Goal: Information Seeking & Learning: Find specific fact

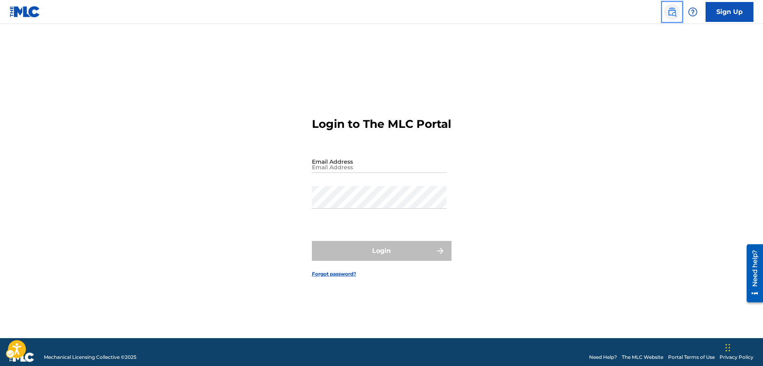
click at [670, 12] on img "Page Menu" at bounding box center [672, 12] width 10 height 10
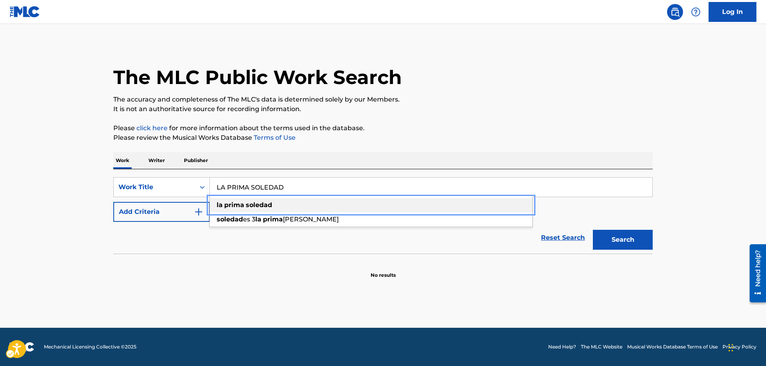
click at [276, 205] on div "la prima soledad" at bounding box center [371, 205] width 322 height 14
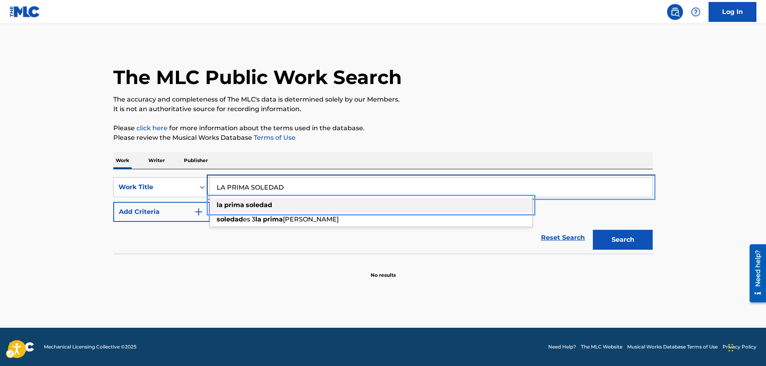
type input "la prima soledad"
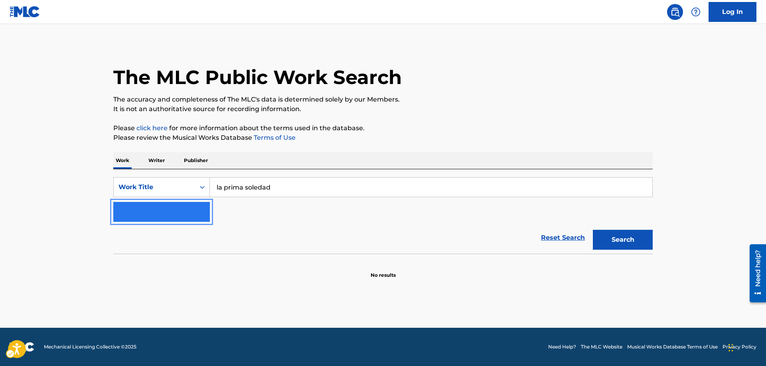
click at [209, 210] on button "Add Criteria" at bounding box center [161, 212] width 96 height 20
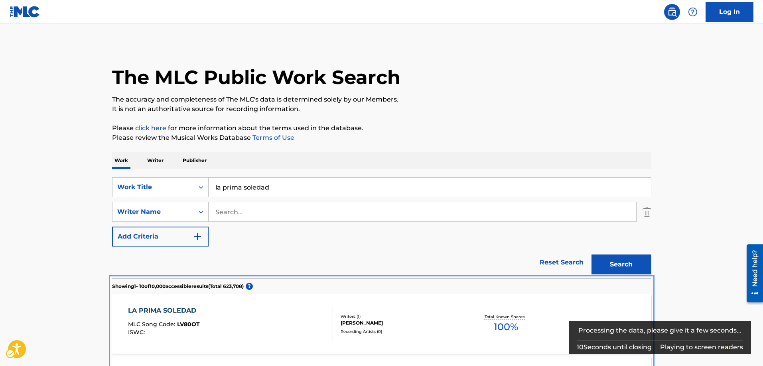
scroll to position [279, 0]
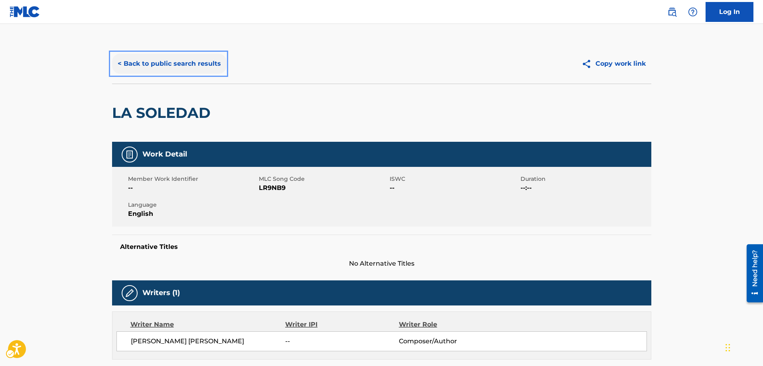
click at [116, 63] on button "< Back to public search results" at bounding box center [169, 64] width 114 height 20
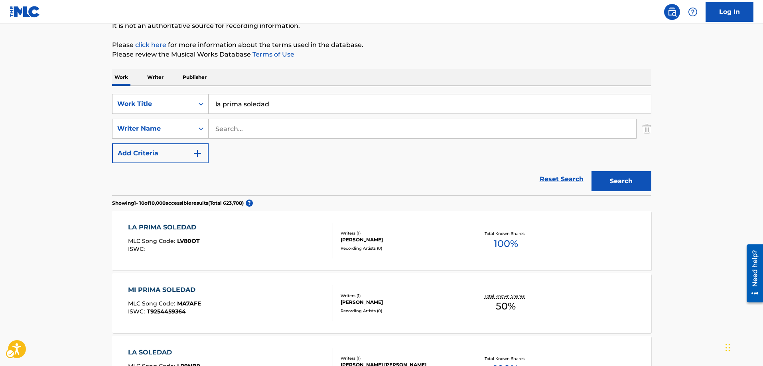
scroll to position [45, 0]
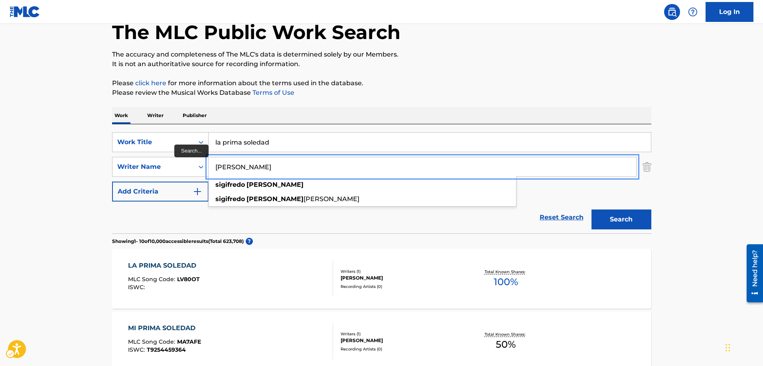
type input "SIGIFREDO OLIVAREZ"
click at [591, 210] on button "Search" at bounding box center [621, 220] width 60 height 20
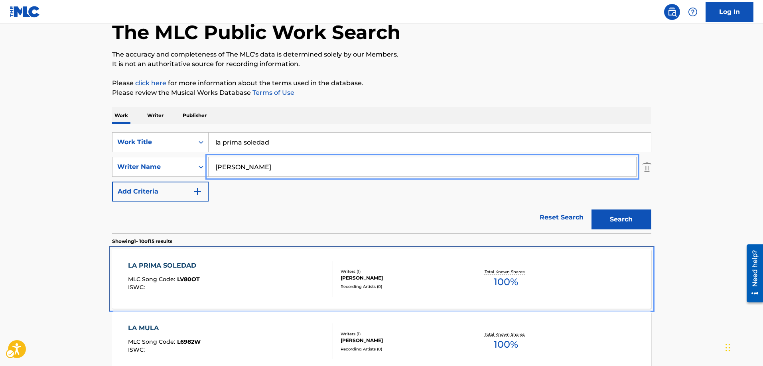
click at [193, 280] on span "LV80OT" at bounding box center [188, 279] width 23 height 7
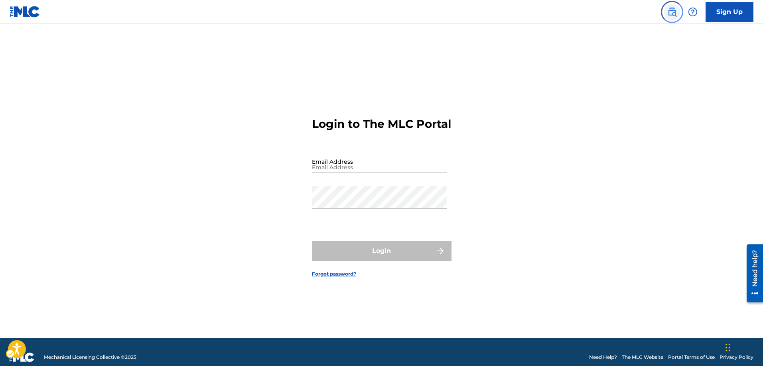
click at [672, 13] on img "Page Menu" at bounding box center [672, 12] width 10 height 10
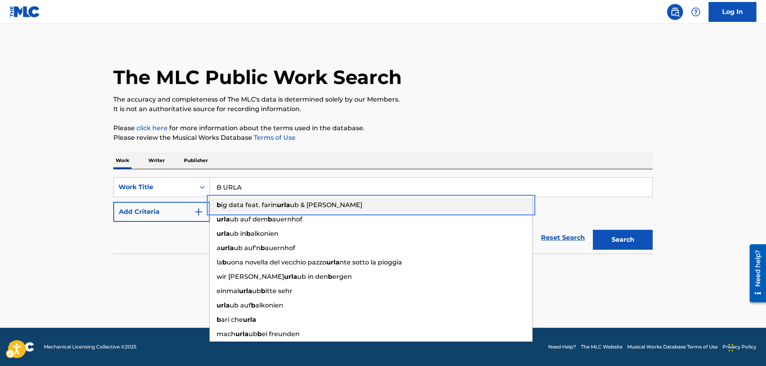
click at [217, 210] on div "b ig data feat. farin urla ub & bela b." at bounding box center [371, 205] width 322 height 14
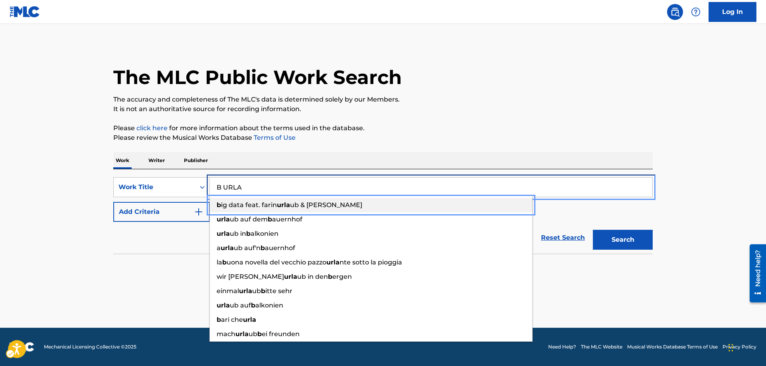
type input "big data feat. farin urlaub & bela b."
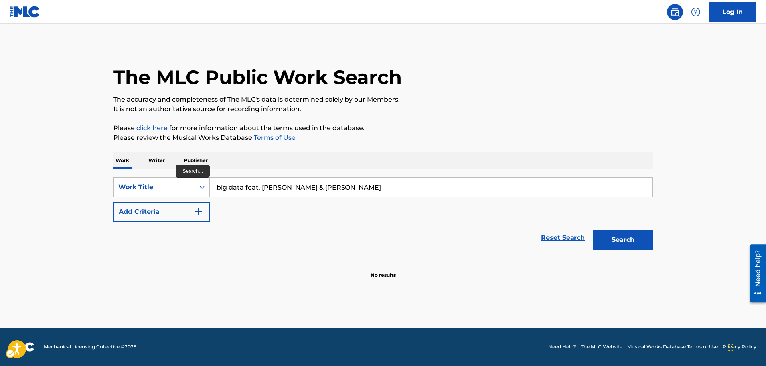
click at [217, 210] on div "SearchWithCriteria8dc7516d-39bc-4d24-a761-f53e67ebf61b Work Title big data feat…" at bounding box center [382, 199] width 539 height 45
click at [211, 209] on div "SearchWithCriteria8dc7516d-39bc-4d24-a761-f53e67ebf61b Work Title big data feat…" at bounding box center [382, 199] width 539 height 45
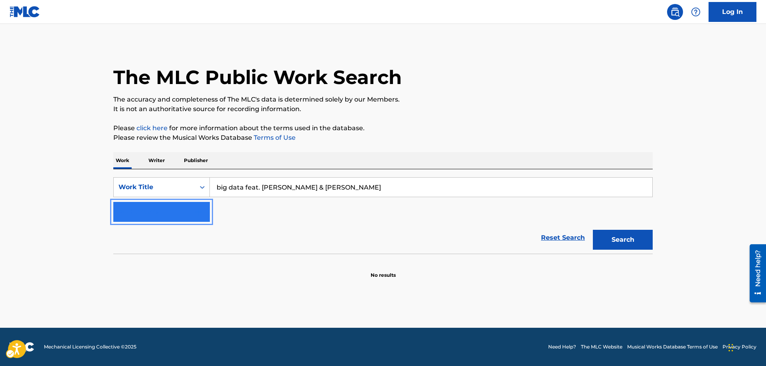
click at [198, 209] on img "Search Form" at bounding box center [199, 212] width 10 height 10
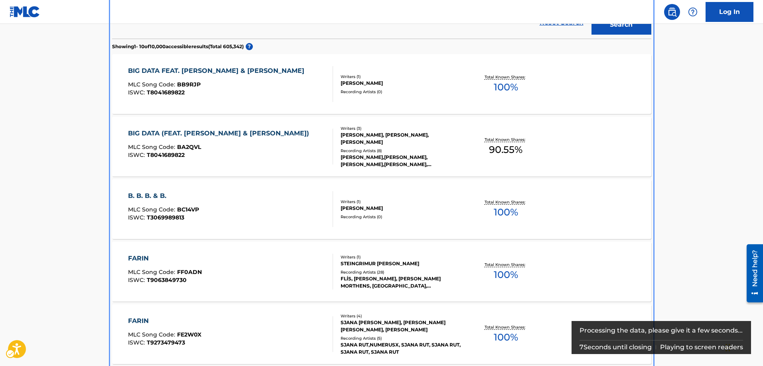
scroll to position [159, 0]
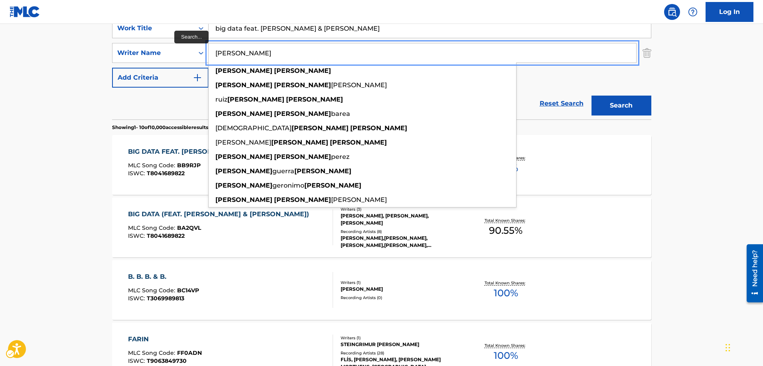
type input "[PERSON_NAME]"
click at [112, 68] on button "Add Criteria" at bounding box center [160, 78] width 96 height 20
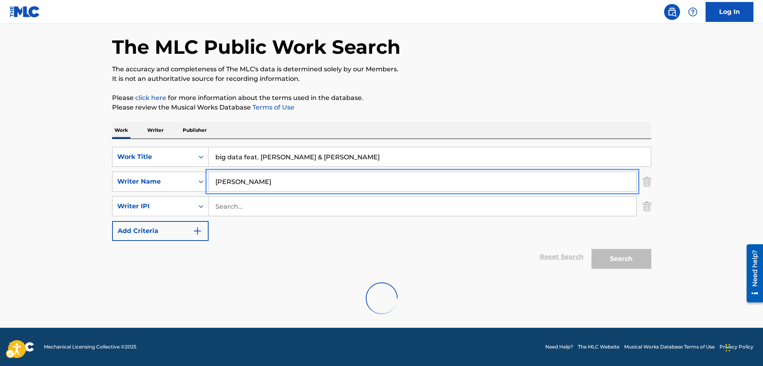
scroll to position [92, 0]
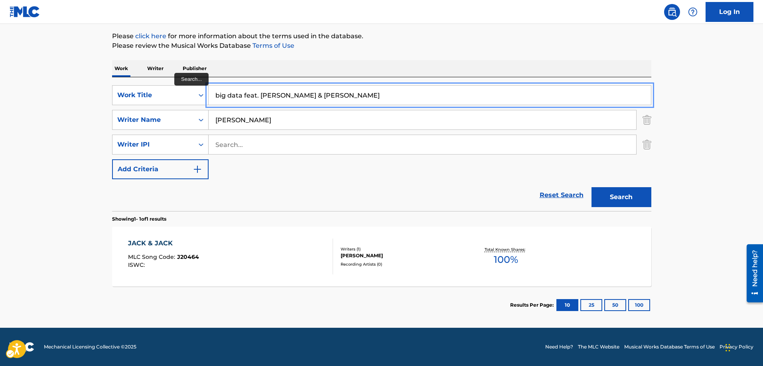
drag, startPoint x: 326, startPoint y: 93, endPoint x: 210, endPoint y: 96, distance: 116.1
click at [210, 96] on input "big data feat. farin urlaub & bela b." at bounding box center [430, 95] width 442 height 19
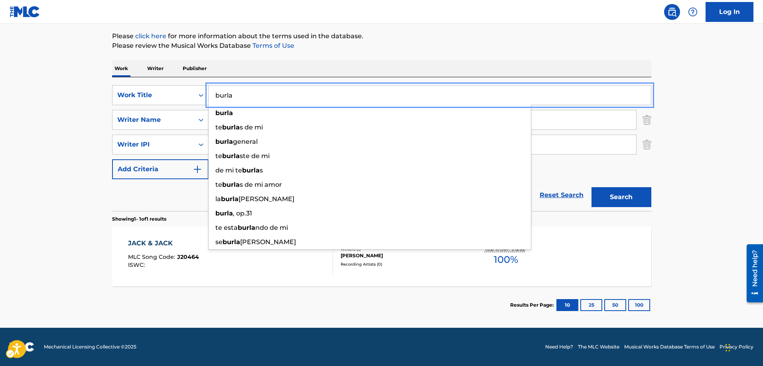
type input "burla"
click at [112, 159] on button "Add Criteria" at bounding box center [160, 169] width 96 height 20
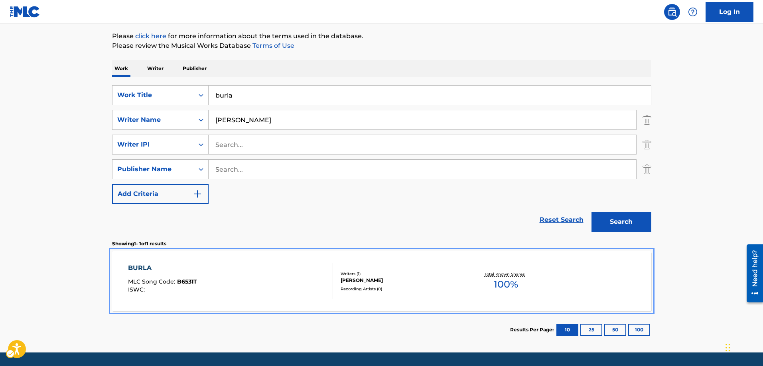
click at [193, 282] on span "B6531T" at bounding box center [187, 281] width 20 height 7
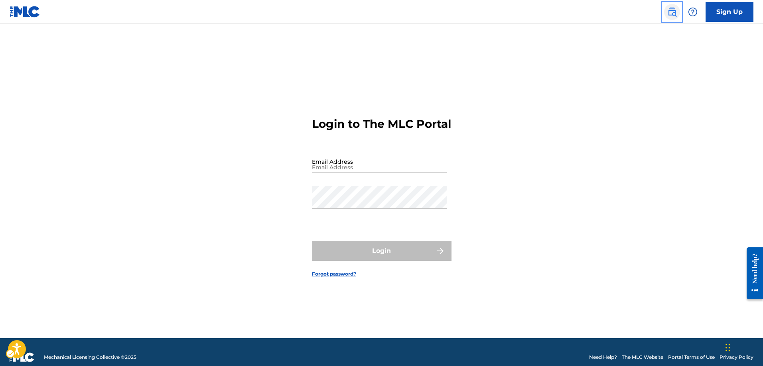
click at [671, 12] on img "Page Menu" at bounding box center [672, 12] width 10 height 10
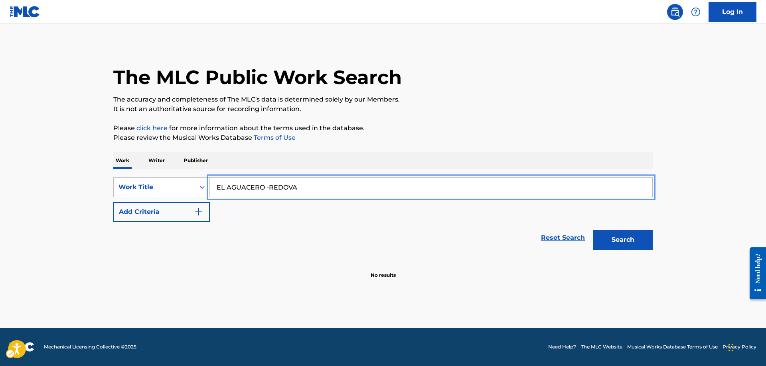
type input "EL AGUACERO -REDOVA"
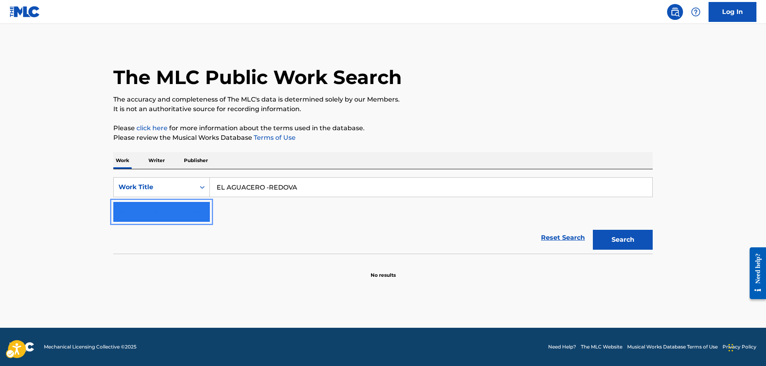
click at [202, 211] on img "Search Form" at bounding box center [199, 212] width 10 height 10
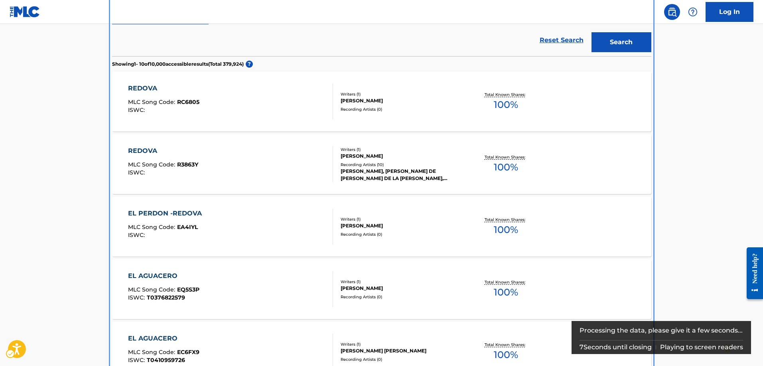
scroll to position [119, 0]
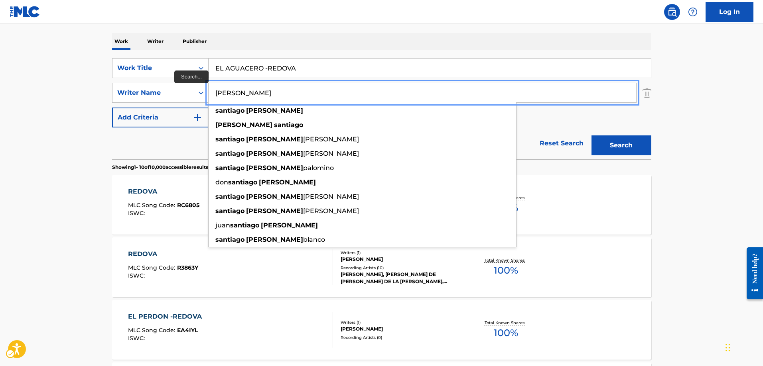
type input "SANTIAGO JIMENEZ"
click at [112, 108] on button "Add Criteria" at bounding box center [160, 118] width 96 height 20
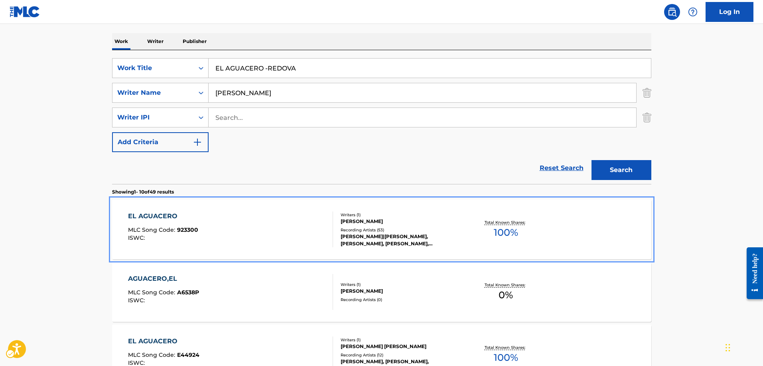
click at [190, 227] on span "923300" at bounding box center [187, 229] width 21 height 7
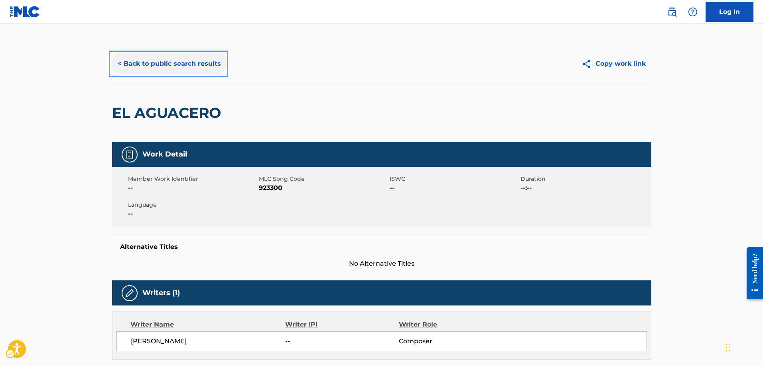
click at [118, 64] on button "< Back to public search results" at bounding box center [169, 64] width 114 height 20
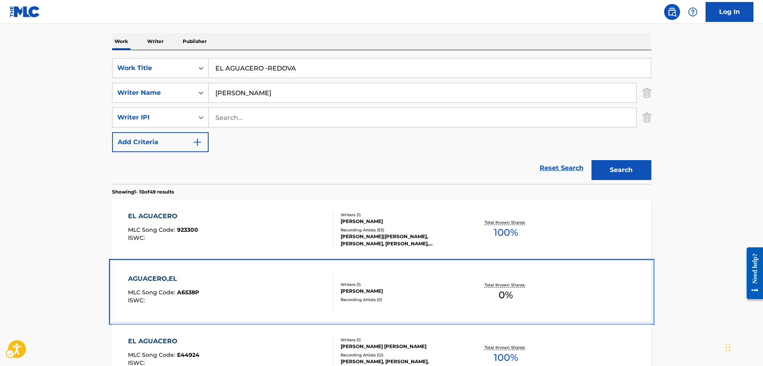
click at [186, 288] on div "AGUACERO,EL MLC Song Code : A6538P ISWC :" at bounding box center [163, 292] width 71 height 36
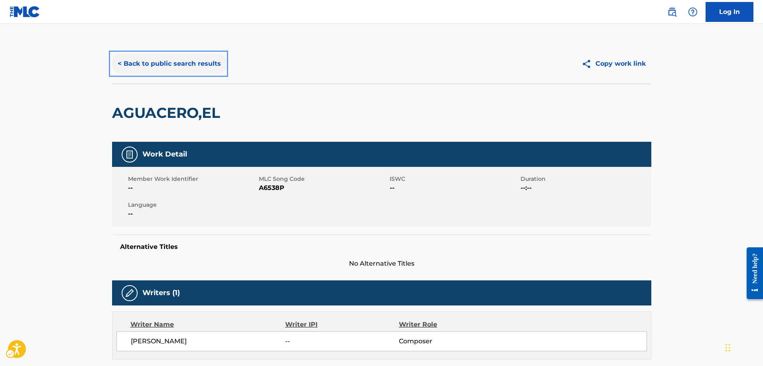
click at [120, 65] on button "< Back to public search results" at bounding box center [169, 64] width 114 height 20
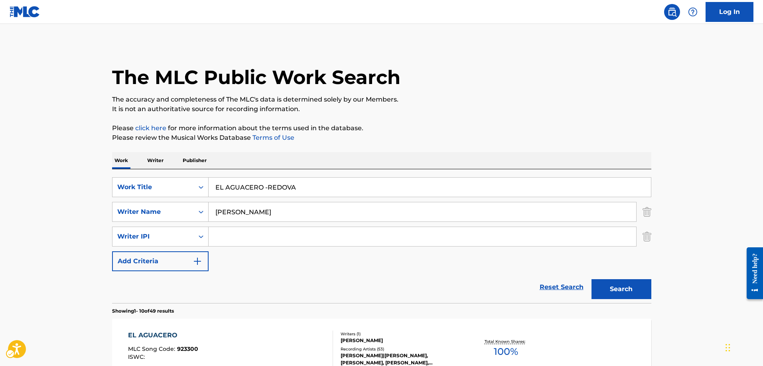
scroll to position [119, 0]
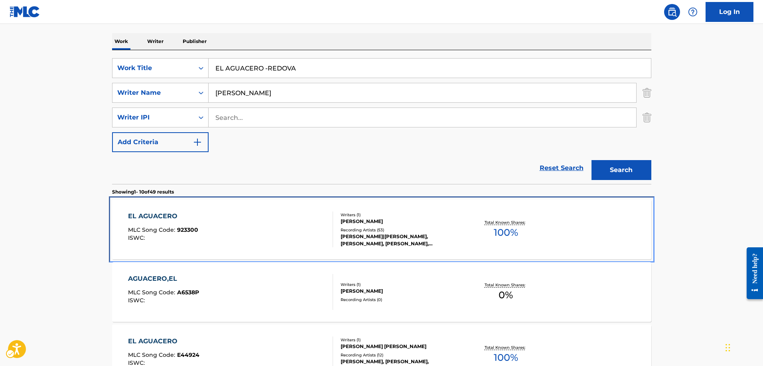
click at [184, 230] on span "923300" at bounding box center [187, 229] width 21 height 7
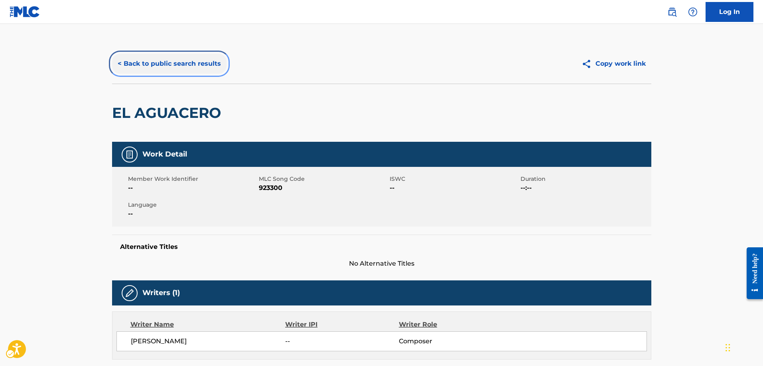
click at [120, 63] on button "< Back to public search results" at bounding box center [169, 64] width 114 height 20
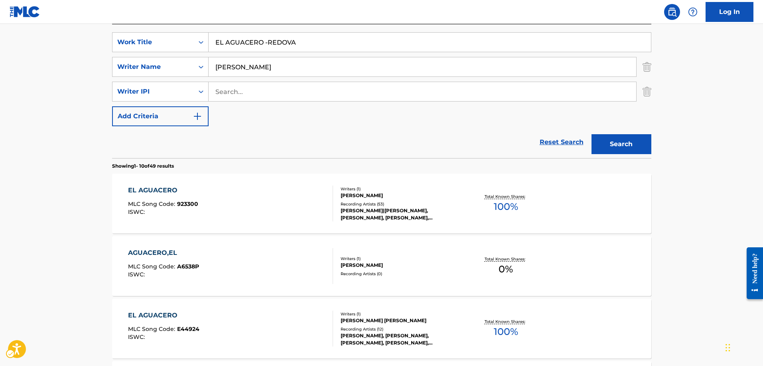
scroll to position [159, 0]
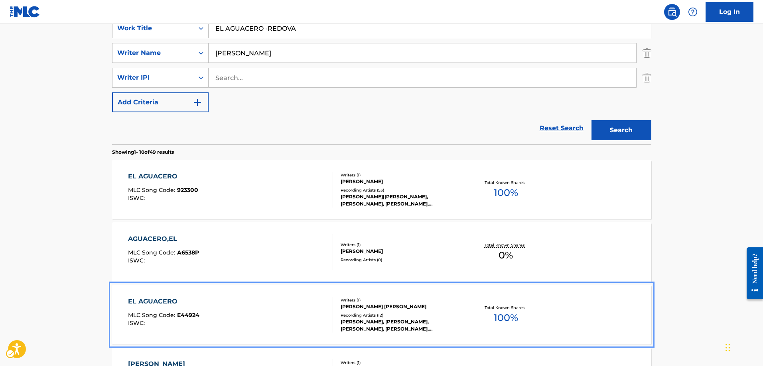
click at [191, 315] on span "E44924" at bounding box center [188, 315] width 22 height 7
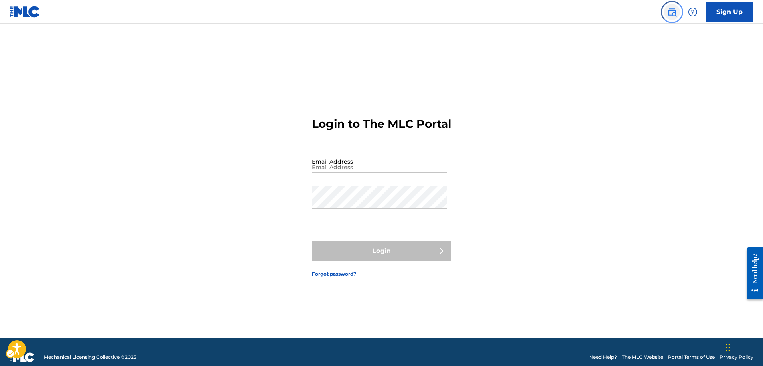
click at [670, 13] on img "Page Menu" at bounding box center [672, 12] width 10 height 10
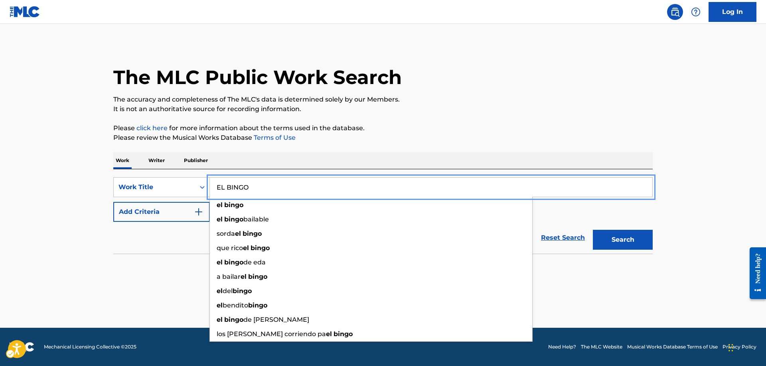
type input "EL BINGO"
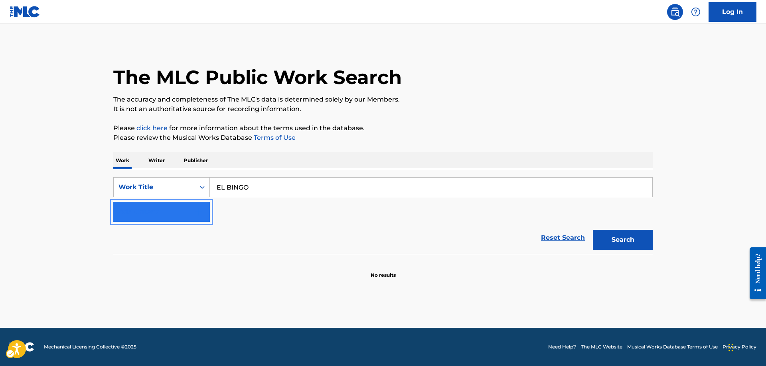
click at [197, 213] on img "Search Form" at bounding box center [199, 212] width 10 height 10
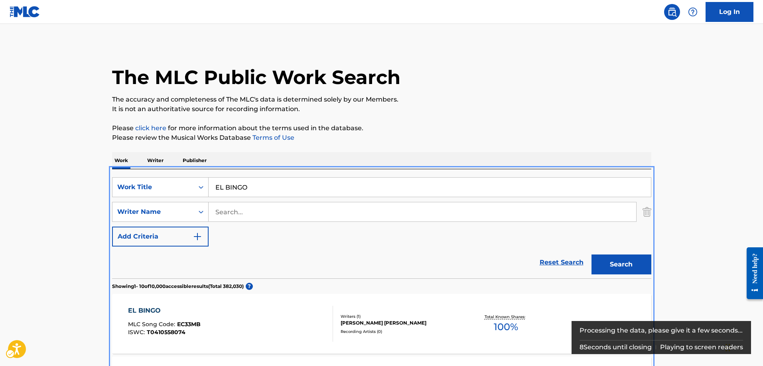
scroll to position [169, 0]
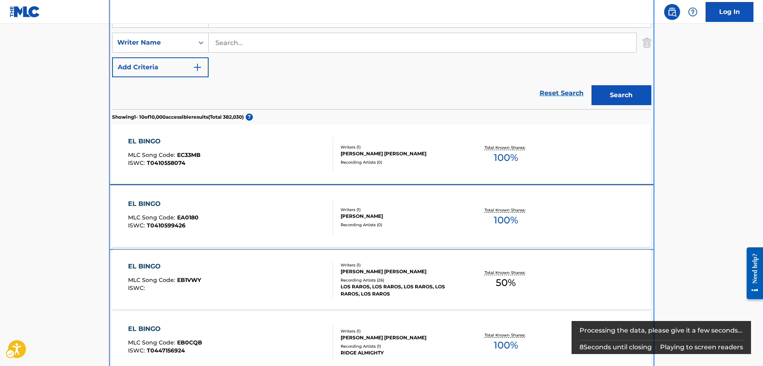
click at [217, 210] on div "EL BINGO MLC Song Code : EA0180 ISWC : T0410599426" at bounding box center [230, 217] width 205 height 36
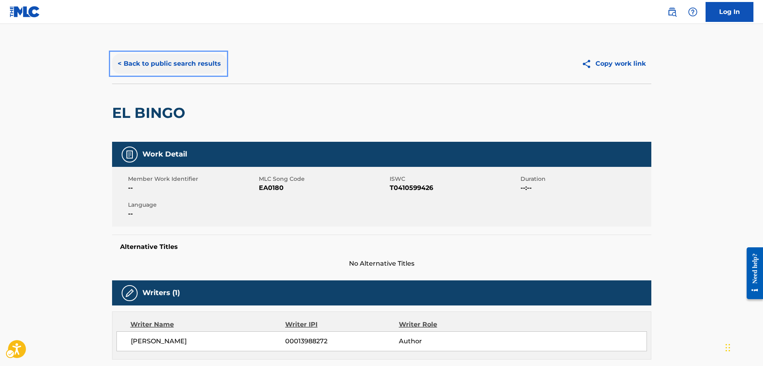
click at [119, 63] on button "< Back to public search results" at bounding box center [169, 64] width 114 height 20
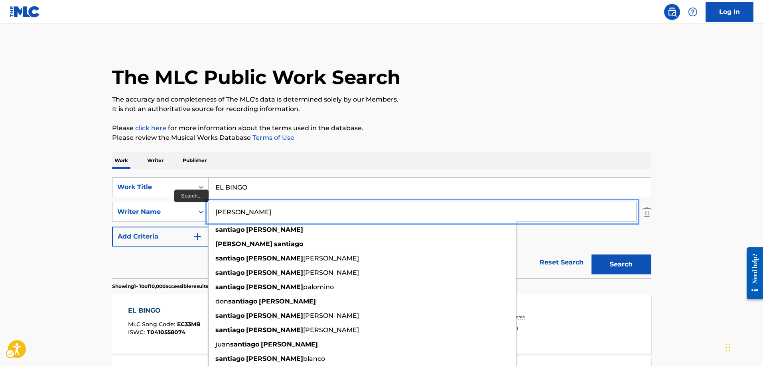
type input "[PERSON_NAME]"
click at [591, 255] on button "Search" at bounding box center [621, 265] width 60 height 20
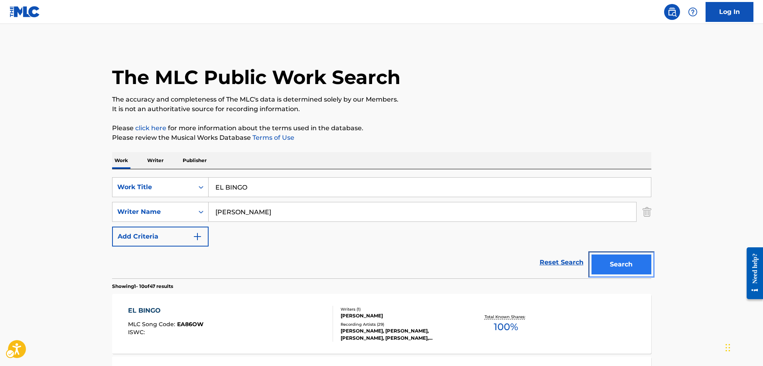
click at [609, 269] on button "Search" at bounding box center [621, 265] width 60 height 20
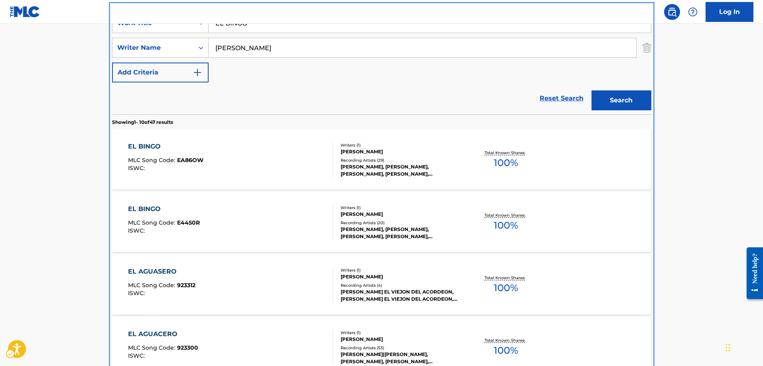
scroll to position [159, 0]
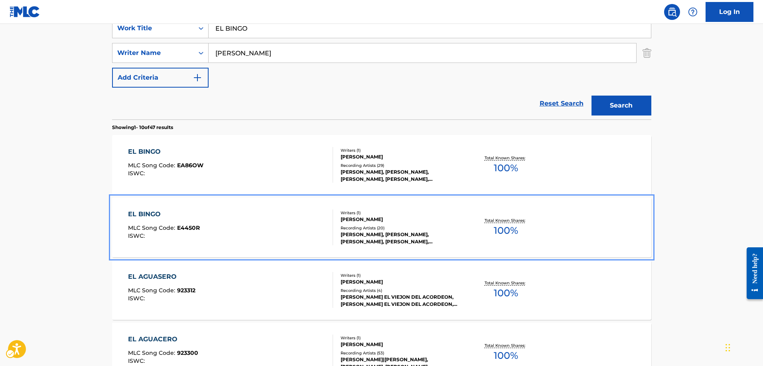
click at [185, 228] on span "E4450R" at bounding box center [188, 227] width 23 height 7
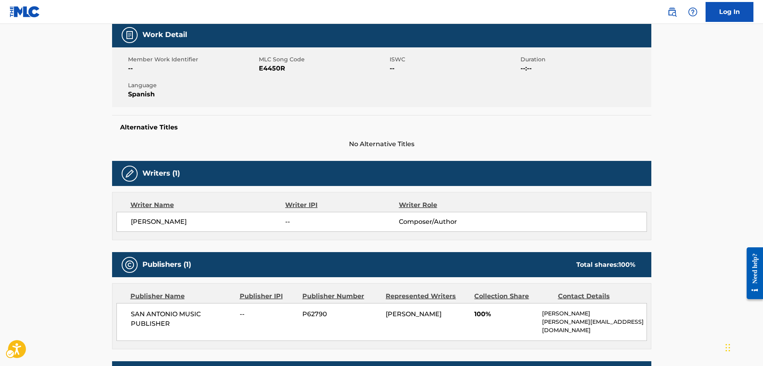
scroll to position [159, 0]
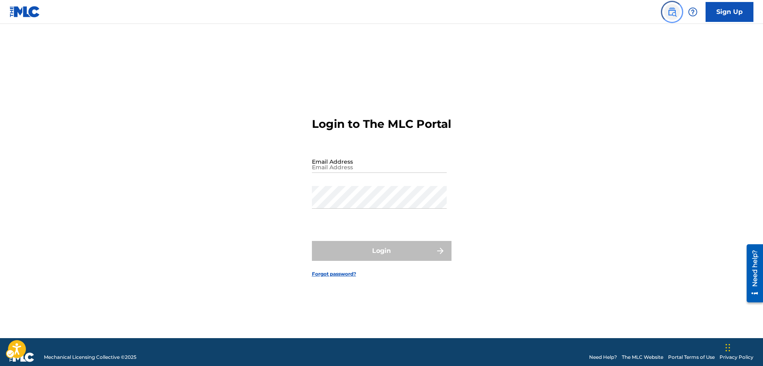
click at [669, 14] on img "Page Menu" at bounding box center [672, 12] width 10 height 10
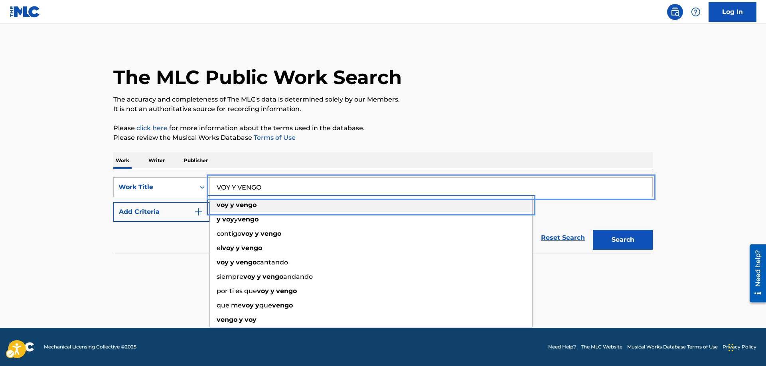
click at [231, 209] on div "voy y vengo" at bounding box center [371, 205] width 322 height 14
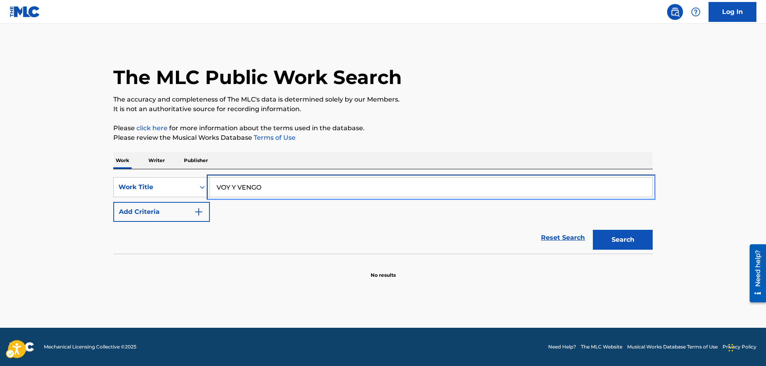
type input "voy y vengo"
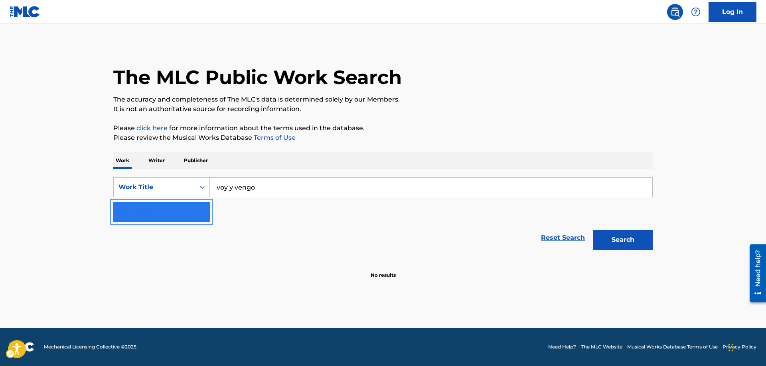
click at [203, 210] on img "Search Form" at bounding box center [199, 212] width 10 height 10
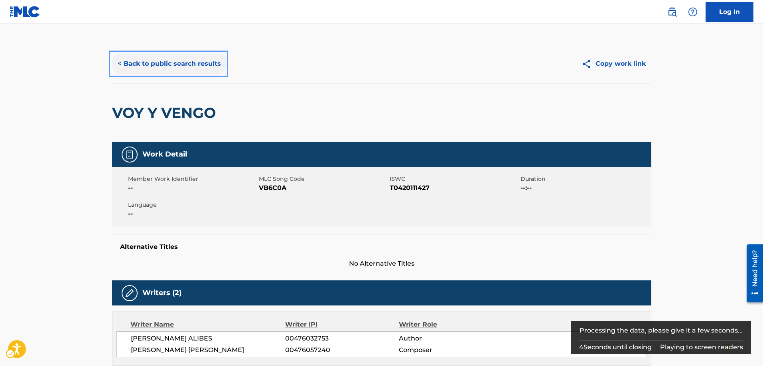
click at [115, 65] on button "< Back to public search results" at bounding box center [169, 64] width 114 height 20
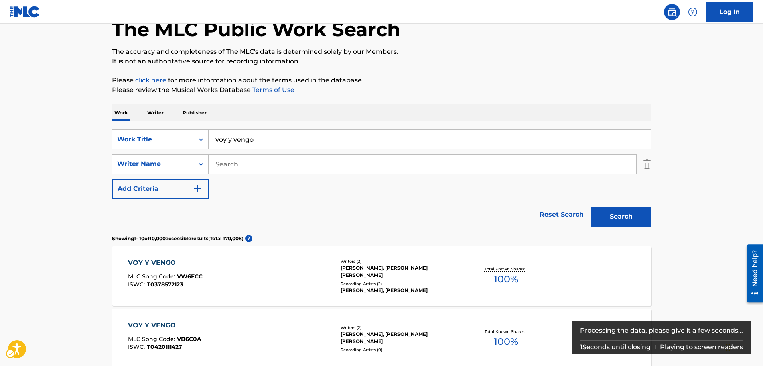
scroll to position [10, 0]
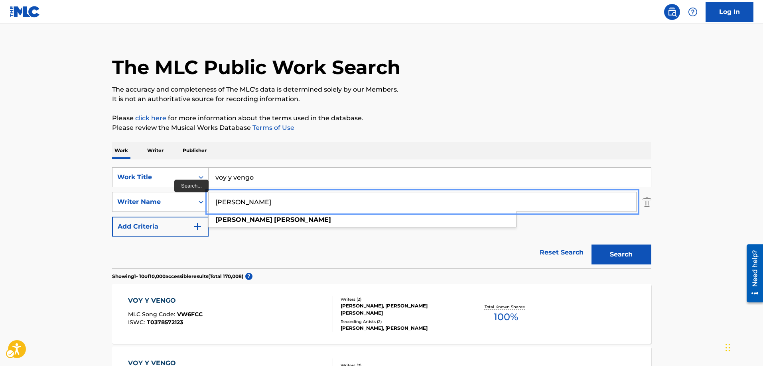
type input "[PERSON_NAME]"
click at [591, 245] on button "Search" at bounding box center [621, 255] width 60 height 20
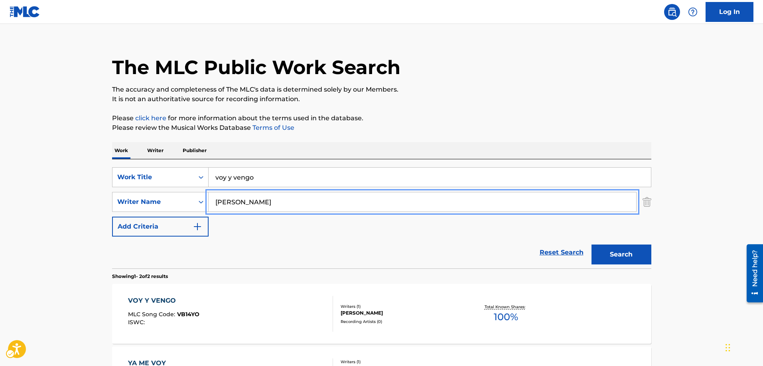
scroll to position [50, 0]
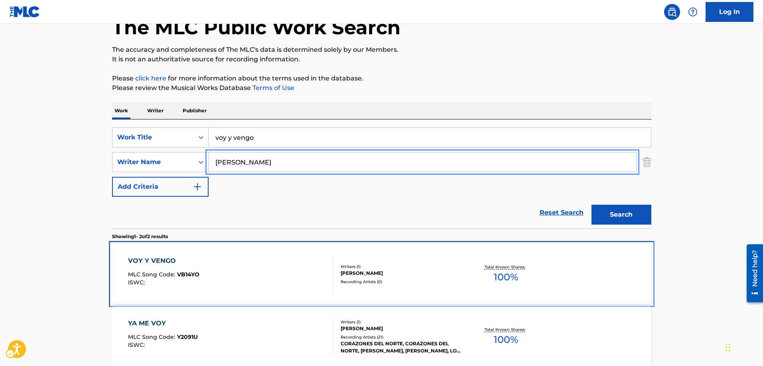
click at [199, 272] on div "VOY Y VENGO MLC Song Code : VB14YO ISWC :" at bounding box center [230, 274] width 205 height 36
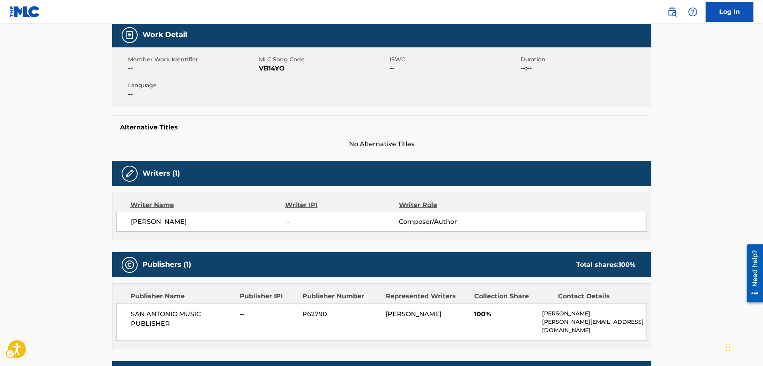
scroll to position [40, 0]
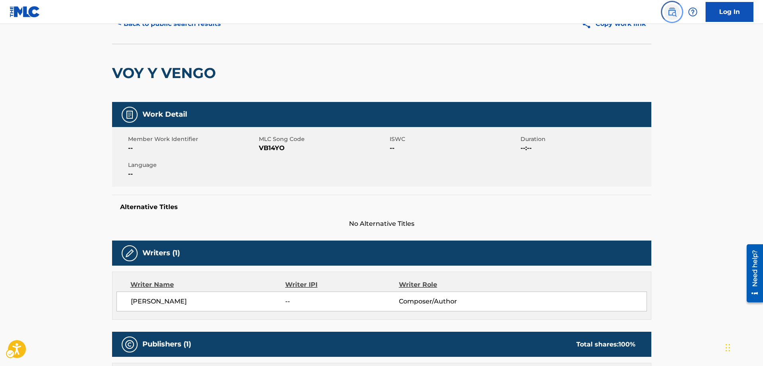
click at [670, 7] on img "Page Menu" at bounding box center [672, 12] width 10 height 10
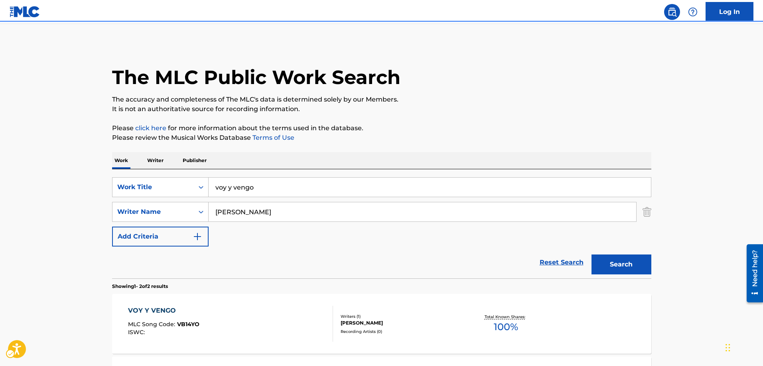
scroll to position [24, 0]
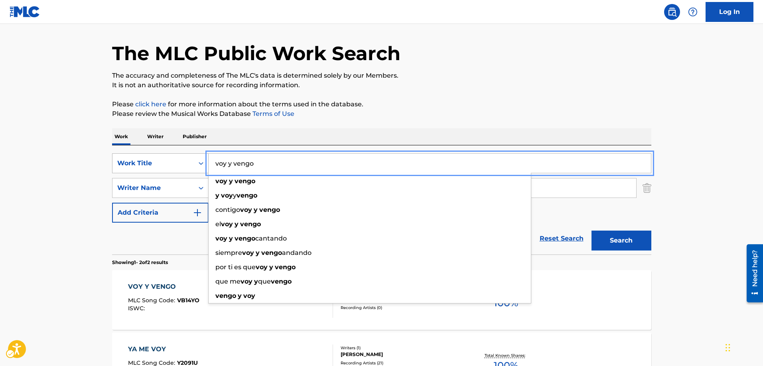
drag, startPoint x: 263, startPoint y: 161, endPoint x: 163, endPoint y: 166, distance: 100.2
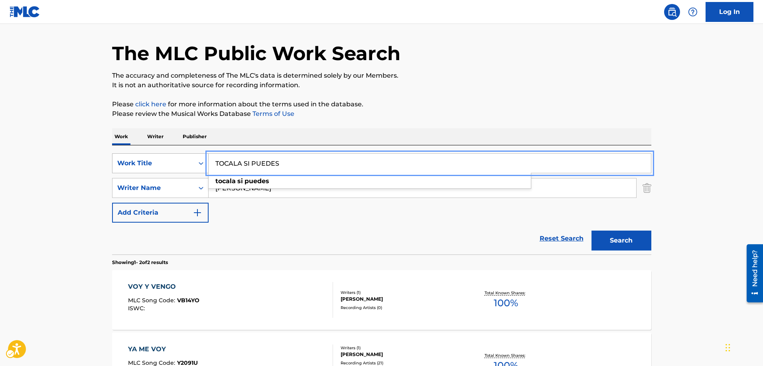
type input "TOCALA SI PUEDES"
click at [591, 231] on button "Search" at bounding box center [621, 241] width 60 height 20
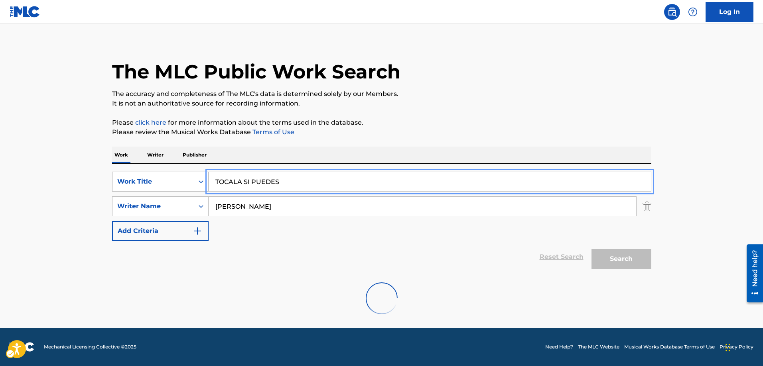
scroll to position [0, 0]
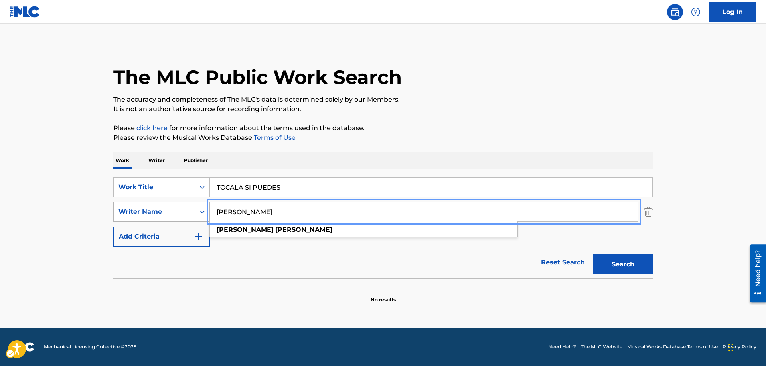
drag, startPoint x: 297, startPoint y: 215, endPoint x: 179, endPoint y: 216, distance: 118.4
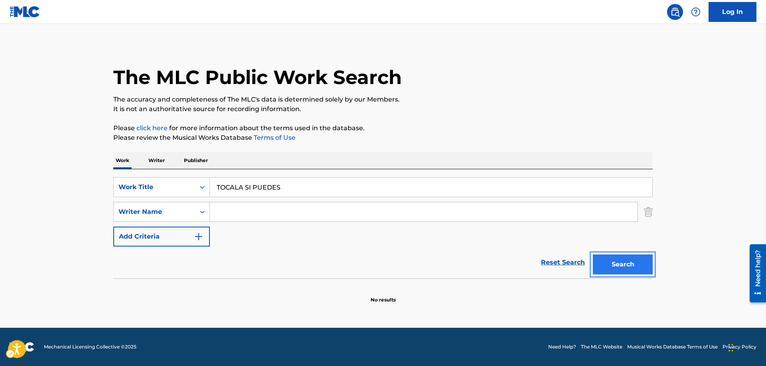
click at [618, 268] on button "Search" at bounding box center [622, 265] width 60 height 20
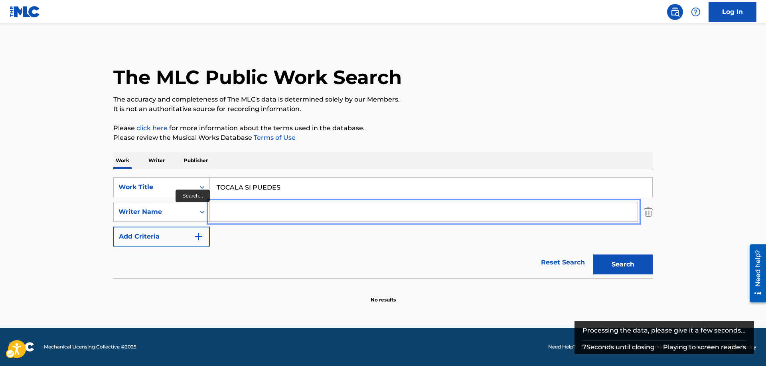
click at [214, 209] on input "Search..." at bounding box center [423, 212] width 427 height 19
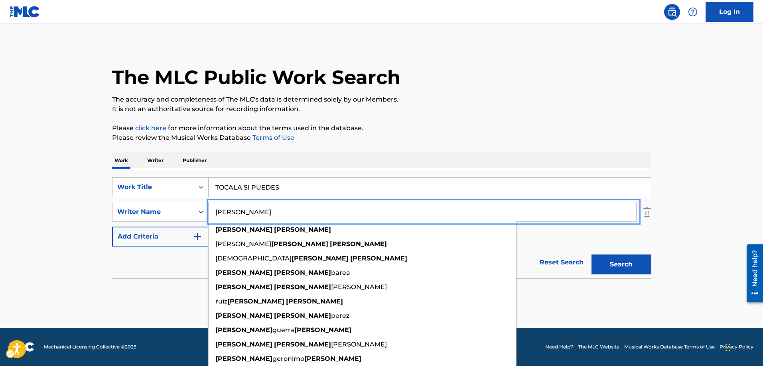
type input "[PERSON_NAME]"
click at [591, 255] on button "Search" at bounding box center [621, 265] width 60 height 20
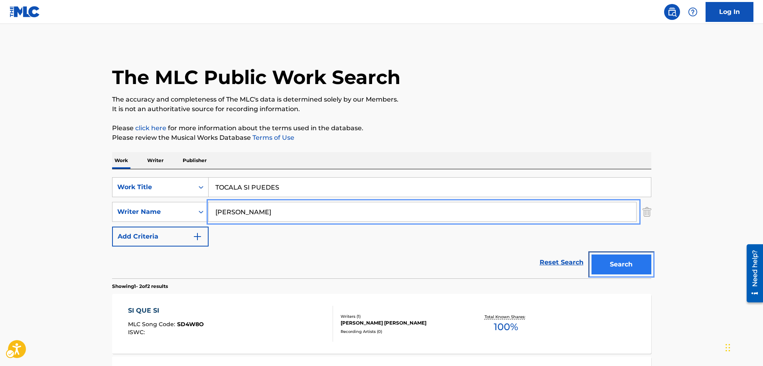
click at [616, 267] on button "Search" at bounding box center [621, 265] width 60 height 20
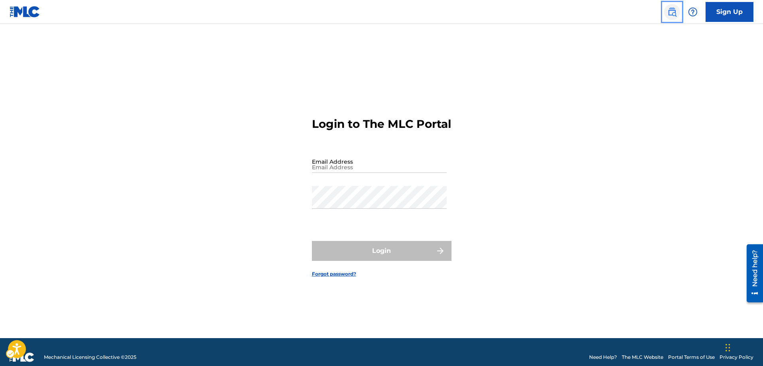
click at [673, 11] on img "Page Menu" at bounding box center [672, 12] width 10 height 10
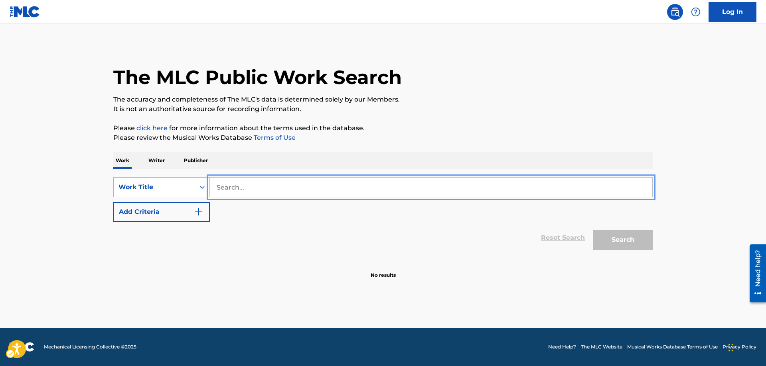
drag, startPoint x: 254, startPoint y: 183, endPoint x: 203, endPoint y: 181, distance: 51.5
type input "MAGDELIA"
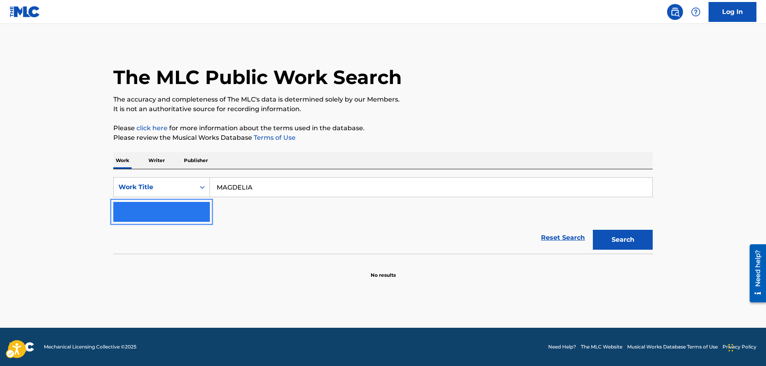
click at [198, 212] on img "Search Form" at bounding box center [199, 212] width 10 height 10
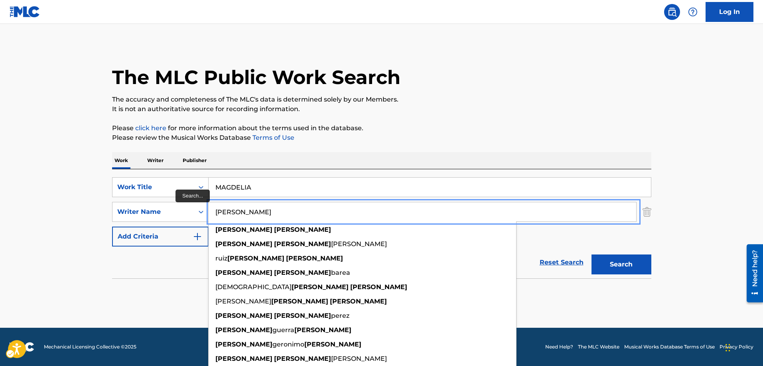
type input "[PERSON_NAME]"
click at [112, 227] on button "Add Criteria" at bounding box center [160, 237] width 96 height 20
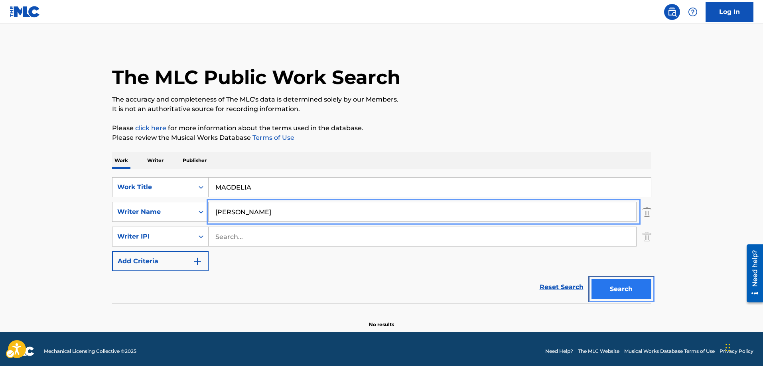
click at [622, 287] on button "Search" at bounding box center [621, 289] width 60 height 20
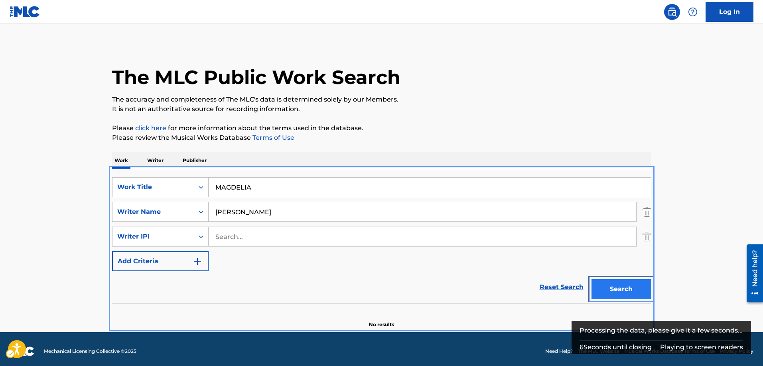
click at [622, 287] on button "Search" at bounding box center [621, 289] width 60 height 20
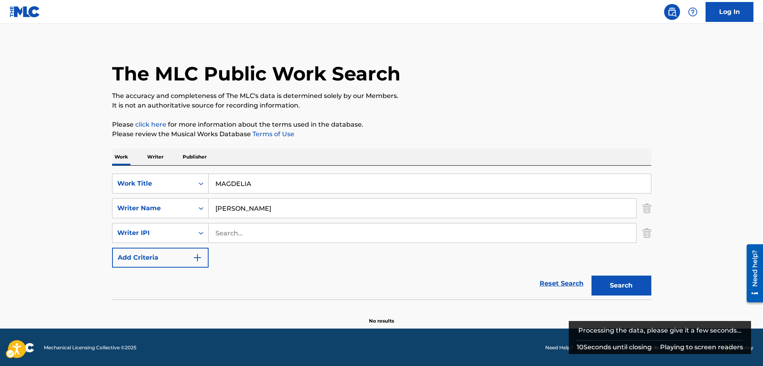
scroll to position [4, 0]
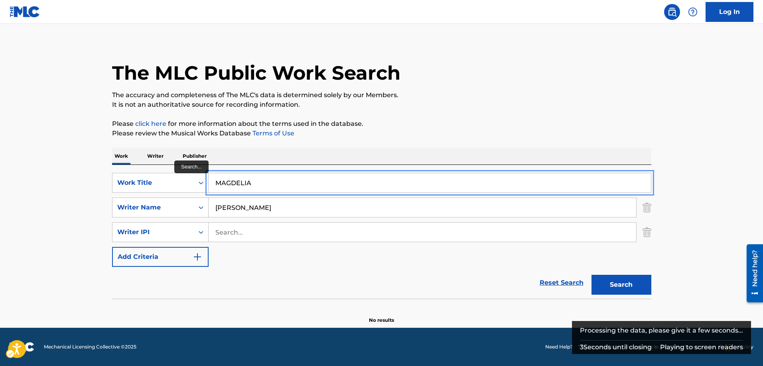
click at [261, 191] on input "MAGDELIA" at bounding box center [430, 182] width 442 height 19
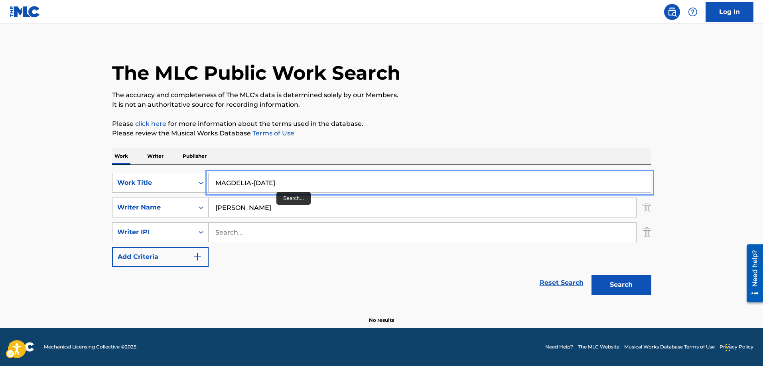
click at [112, 247] on button "Add Criteria" at bounding box center [160, 257] width 96 height 20
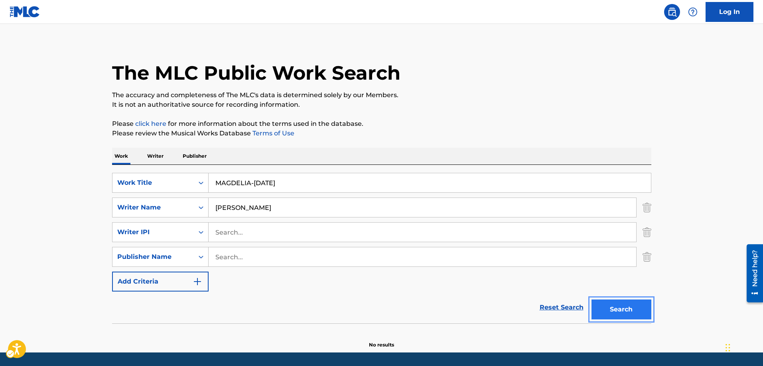
click at [626, 316] on button "Search" at bounding box center [621, 310] width 60 height 20
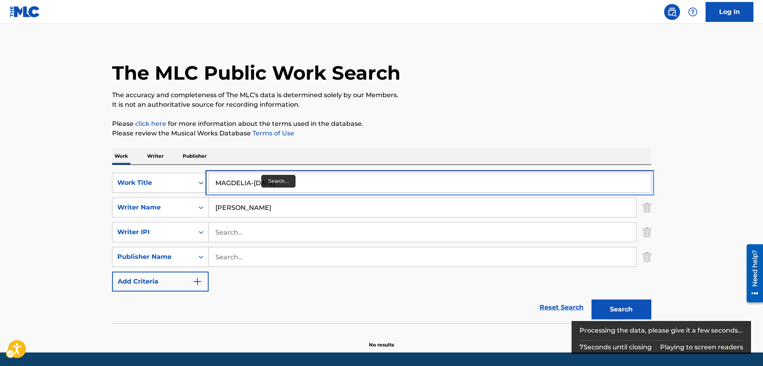
click at [283, 182] on input "MAGDELIA-POLA" at bounding box center [430, 182] width 442 height 19
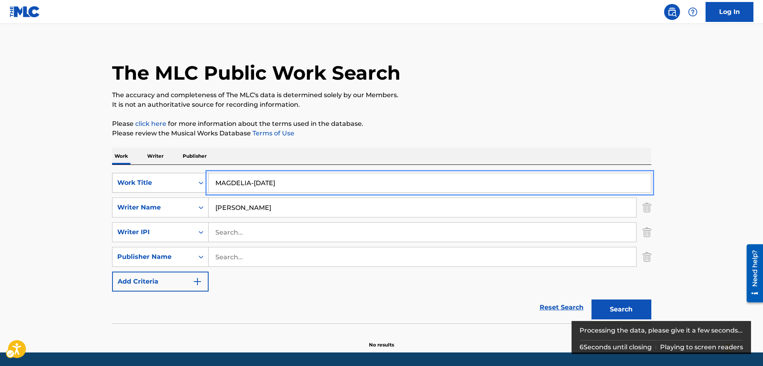
drag, startPoint x: 285, startPoint y: 182, endPoint x: 173, endPoint y: 181, distance: 112.0
click at [173, 181] on div "SearchWithCriteria62b9faa5-ce26-40d9-bcb0-131d2b7e9369 Work Title MAGDELIA-POLA" at bounding box center [381, 183] width 539 height 20
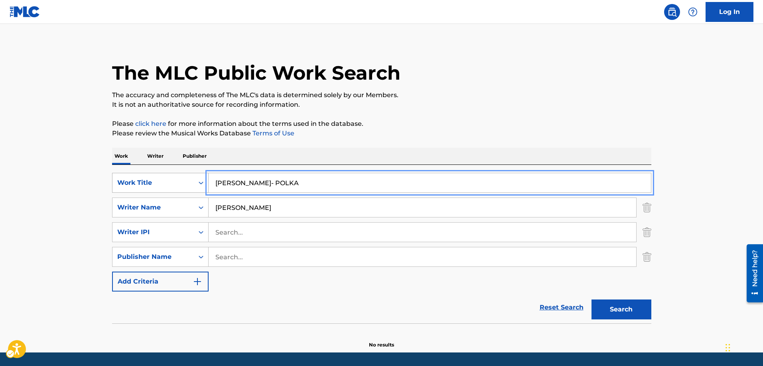
click at [112, 272] on button "Add Criteria" at bounding box center [160, 282] width 96 height 20
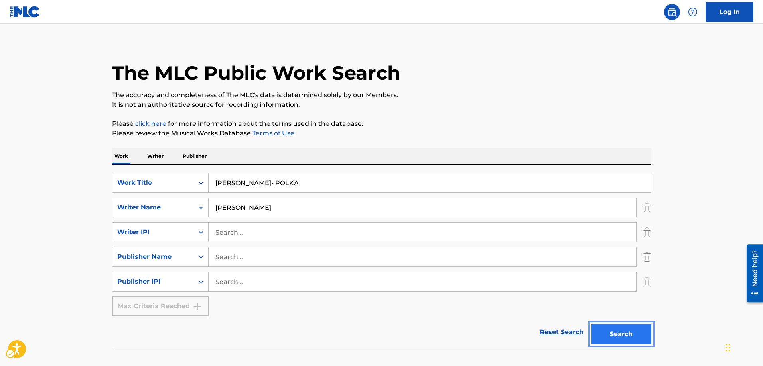
click at [634, 333] on button "Search" at bounding box center [621, 335] width 60 height 20
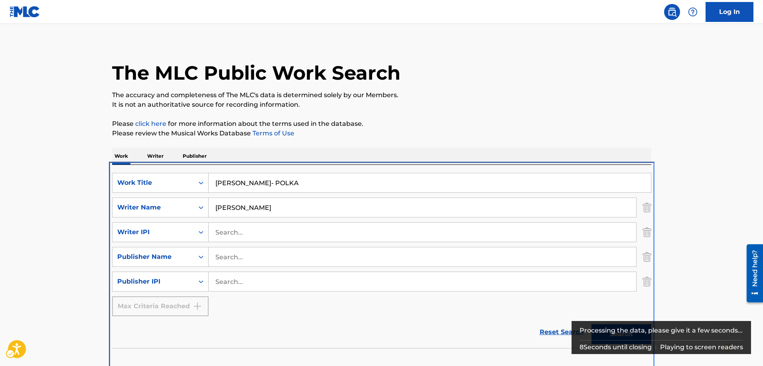
scroll to position [12, 0]
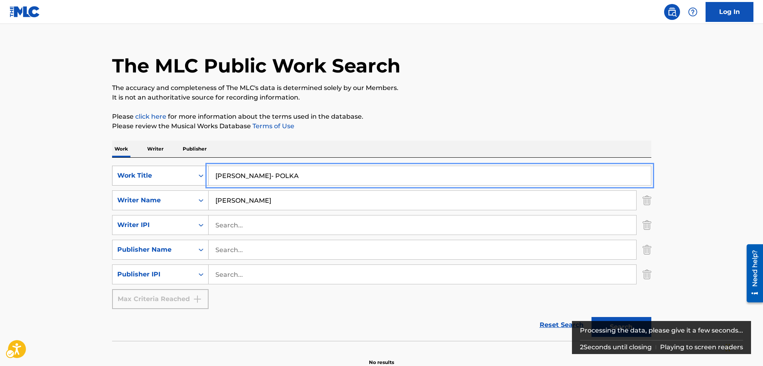
drag, startPoint x: 263, startPoint y: 177, endPoint x: 194, endPoint y: 177, distance: 69.0
click at [194, 177] on div "SearchWithCriteria62b9faa5-ce26-40d9-bcb0-131d2b7e9369 Work Title LUCY- POLKA" at bounding box center [381, 176] width 539 height 20
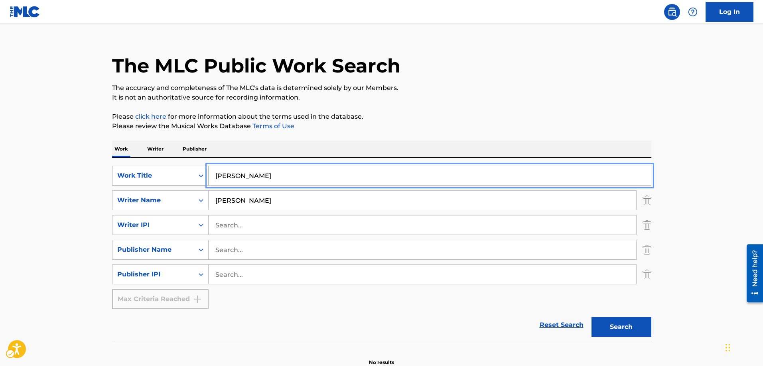
type input "LINDO TEJAS"
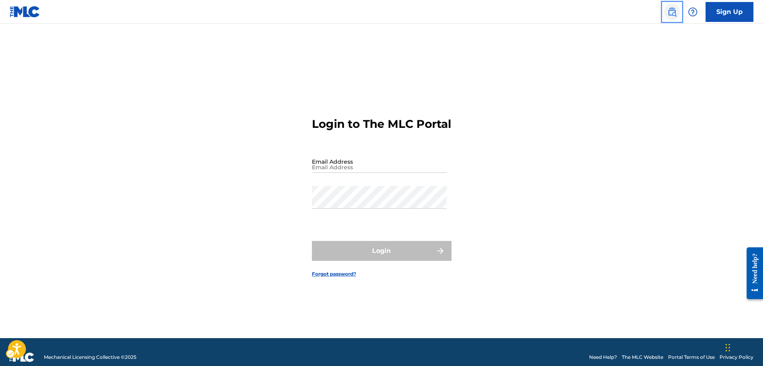
click at [673, 11] on img "Page Menu" at bounding box center [672, 12] width 10 height 10
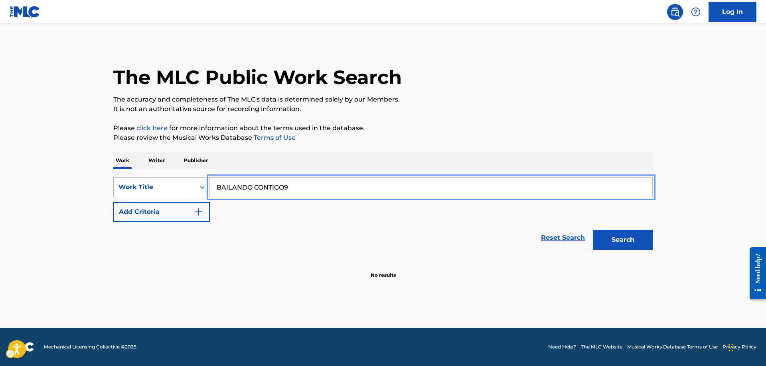
type input "BAILANDO CONTIGO9"
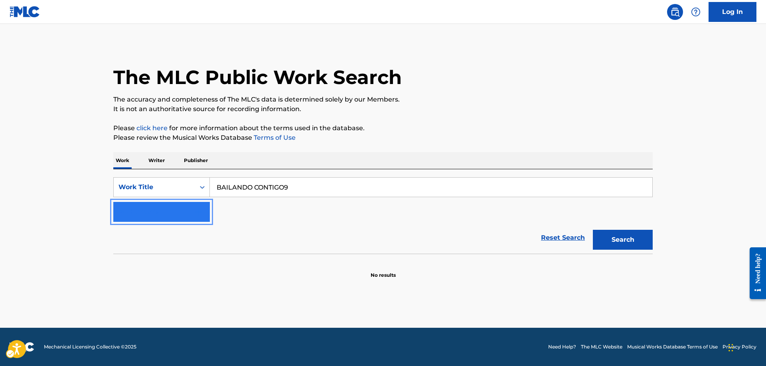
click at [201, 211] on img "Search Form" at bounding box center [199, 212] width 10 height 10
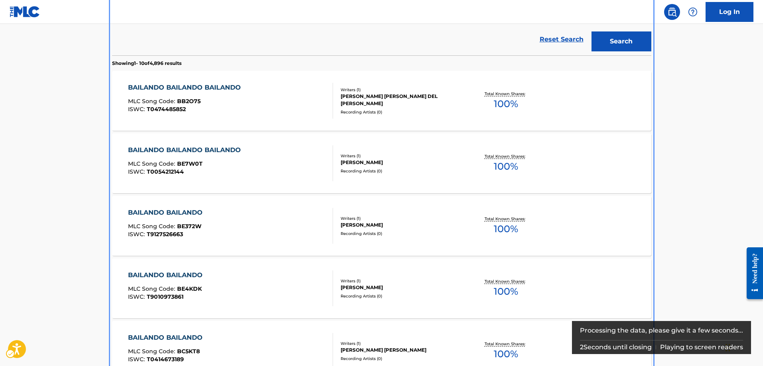
scroll to position [159, 0]
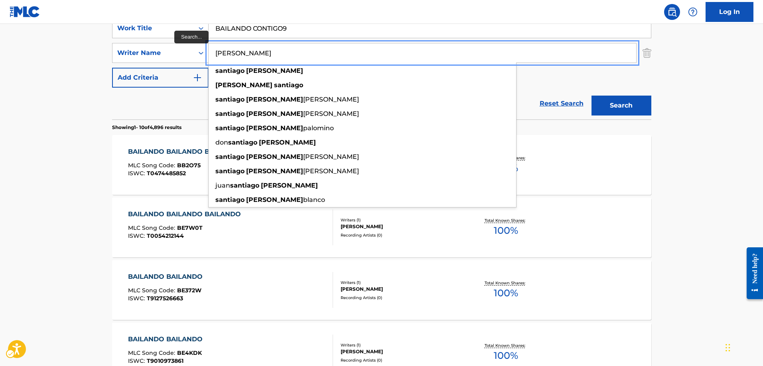
type input "[PERSON_NAME]"
click at [112, 68] on button "Add Criteria" at bounding box center [160, 78] width 96 height 20
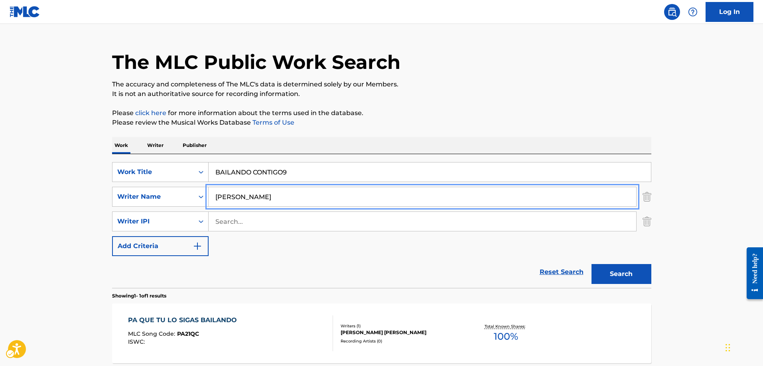
scroll to position [0, 0]
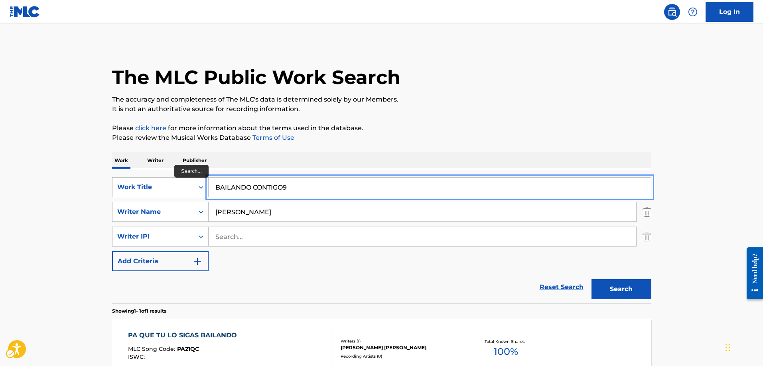
click at [289, 189] on input "BAILANDO CONTIGO9" at bounding box center [430, 187] width 442 height 19
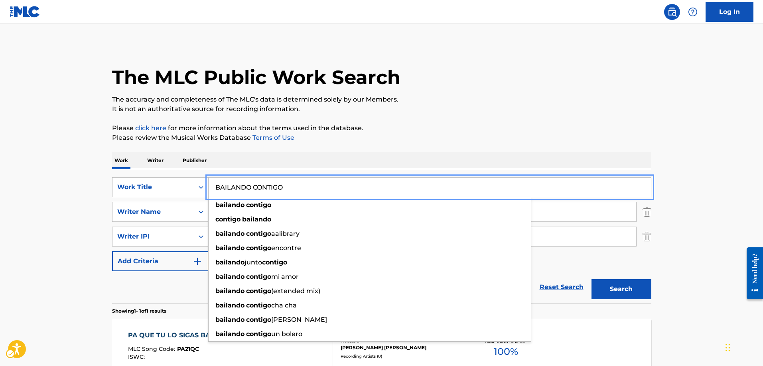
click at [112, 252] on button "Add Criteria" at bounding box center [160, 262] width 96 height 20
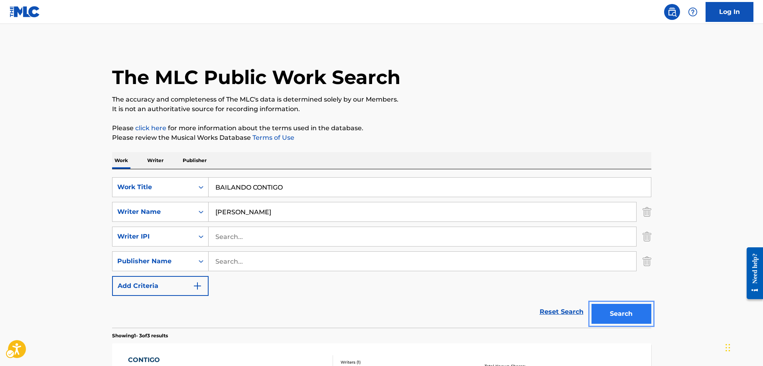
click at [615, 312] on button "Search" at bounding box center [621, 314] width 60 height 20
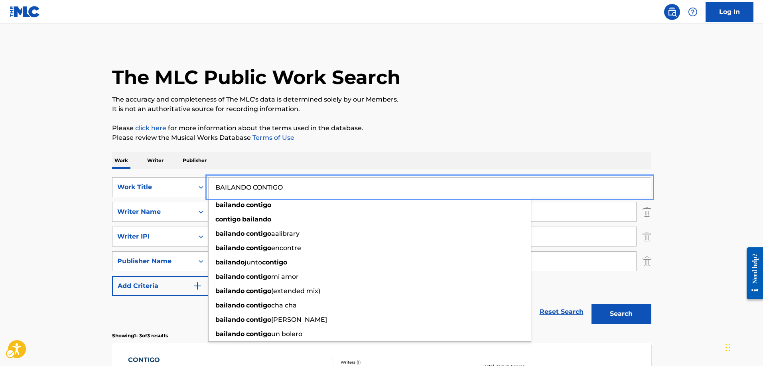
drag, startPoint x: 289, startPoint y: 190, endPoint x: 154, endPoint y: 199, distance: 135.4
click at [154, 199] on div "SearchWithCriteriabbbdb8ca-56c8-4997-84b7-34e08741d2fd Work Title BAILANDO CONT…" at bounding box center [381, 236] width 539 height 119
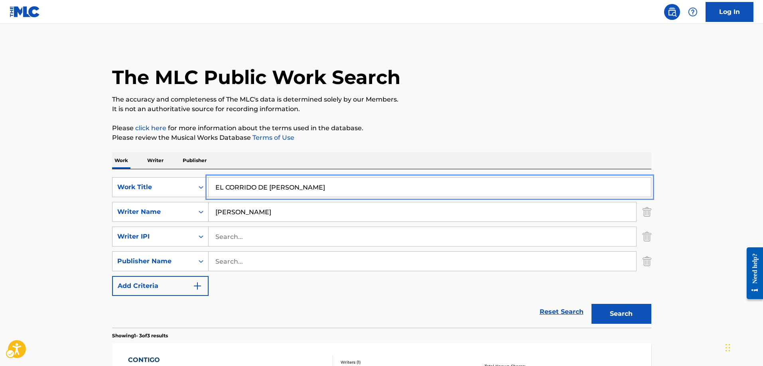
type input "EL CORRIDO DE [PERSON_NAME]"
click at [112, 276] on button "Add Criteria" at bounding box center [160, 286] width 96 height 20
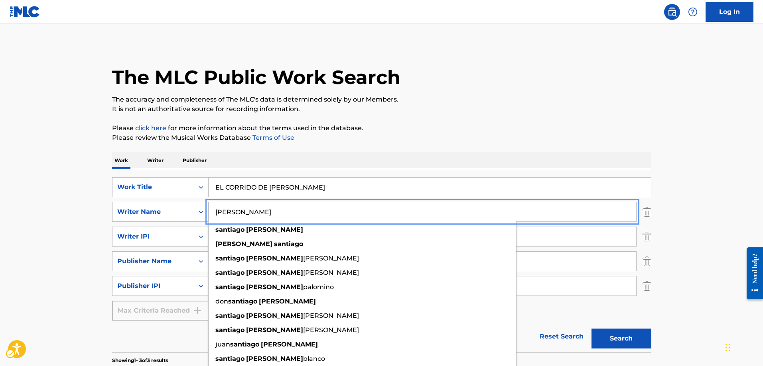
drag, startPoint x: 237, startPoint y: 211, endPoint x: 179, endPoint y: 210, distance: 58.2
click at [179, 210] on div "SearchWithCriteria47c4fd7c-517e-432b-b62d-94dbc1956e2e Writer Name [PERSON_NAME…" at bounding box center [381, 212] width 539 height 20
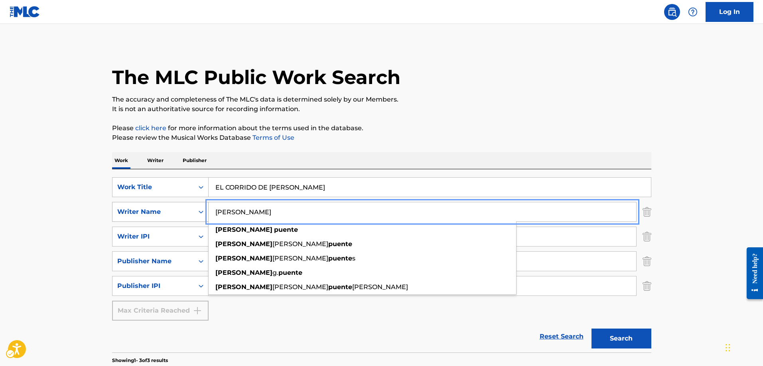
type input "[PERSON_NAME]"
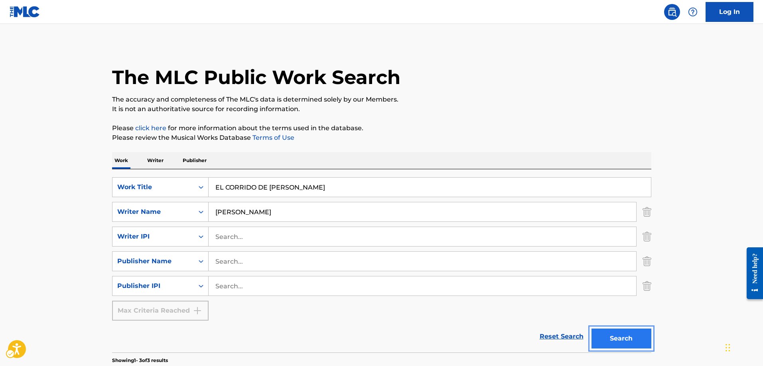
click at [624, 342] on button "Search" at bounding box center [621, 339] width 60 height 20
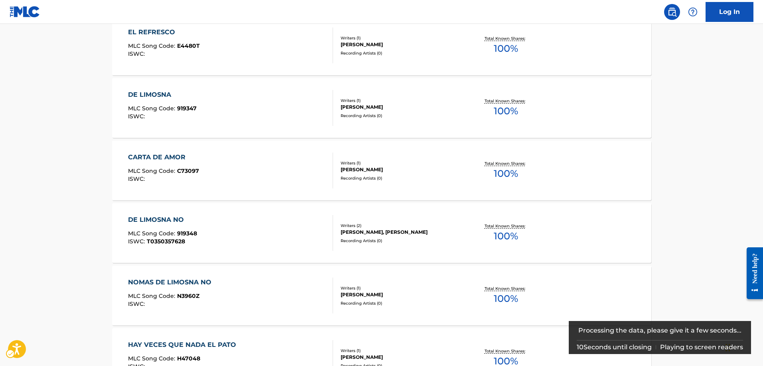
scroll to position [313, 0]
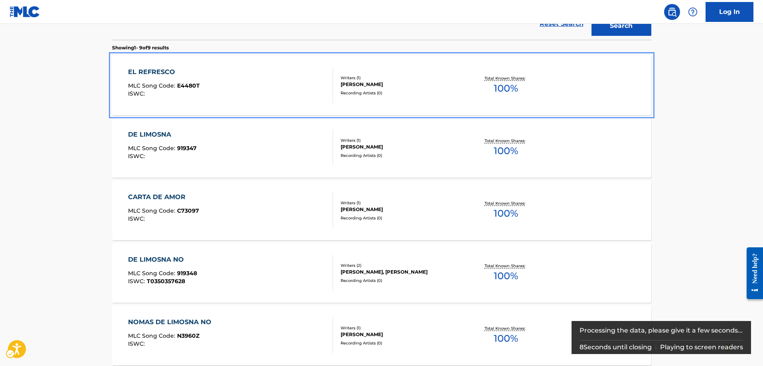
click at [193, 87] on span "E4480T" at bounding box center [188, 85] width 23 height 7
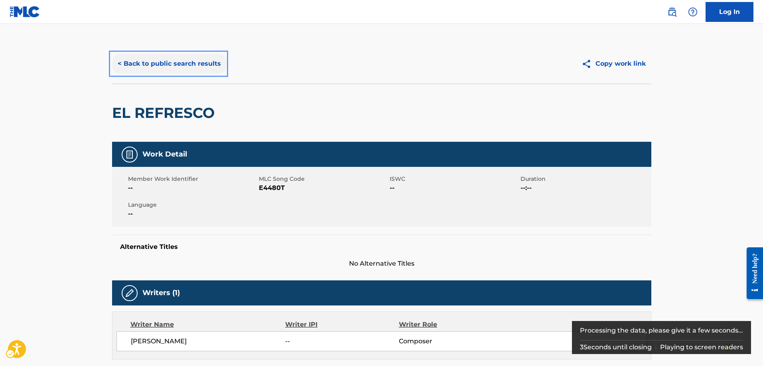
click at [119, 61] on button "< Back to public search results" at bounding box center [169, 64] width 114 height 20
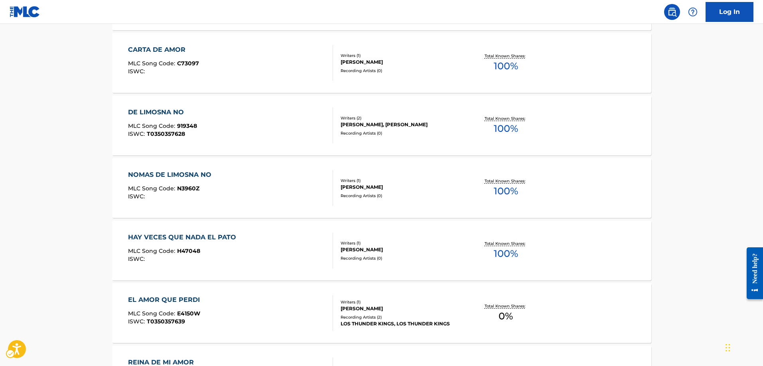
scroll to position [472, 0]
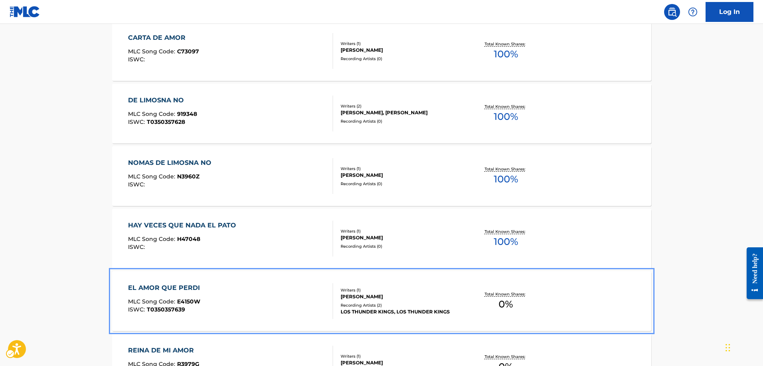
click at [190, 301] on span "E4150W" at bounding box center [188, 301] width 23 height 7
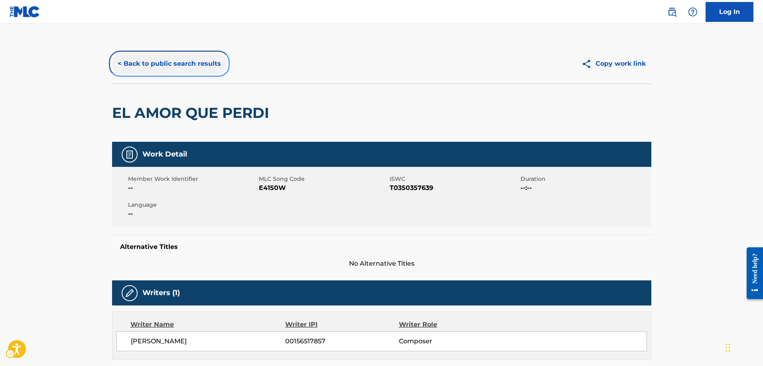
click at [120, 68] on button "< Back to public search results" at bounding box center [169, 64] width 114 height 20
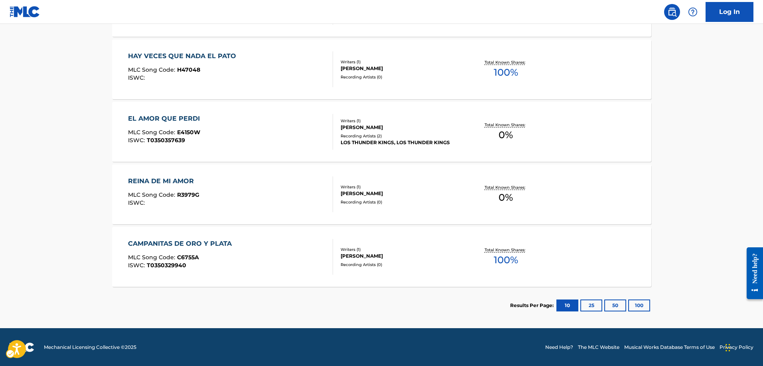
scroll to position [642, 0]
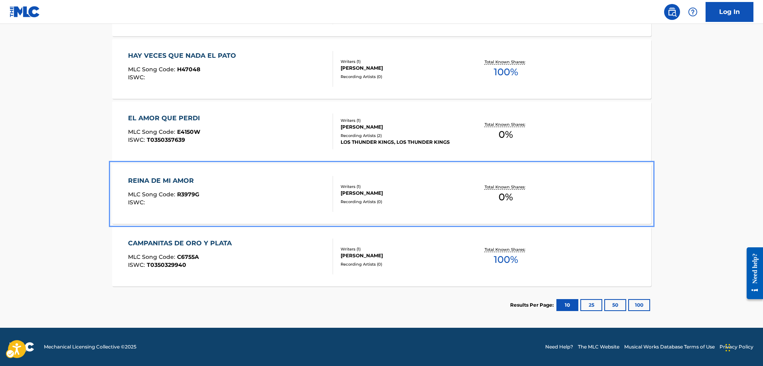
click at [187, 196] on span "R3979G" at bounding box center [188, 194] width 22 height 7
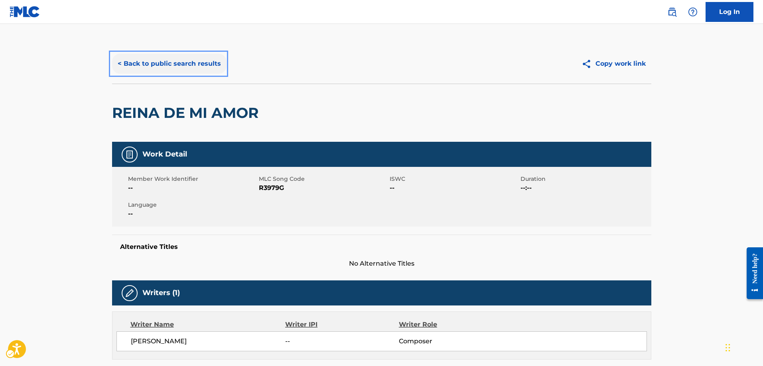
click at [116, 62] on button "< Back to public search results" at bounding box center [169, 64] width 114 height 20
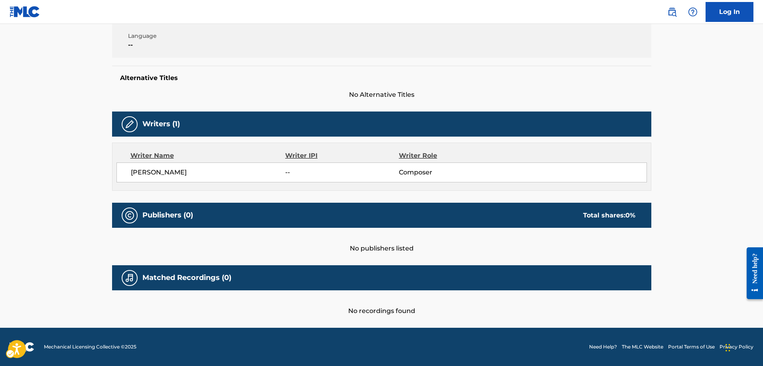
scroll to position [642, 0]
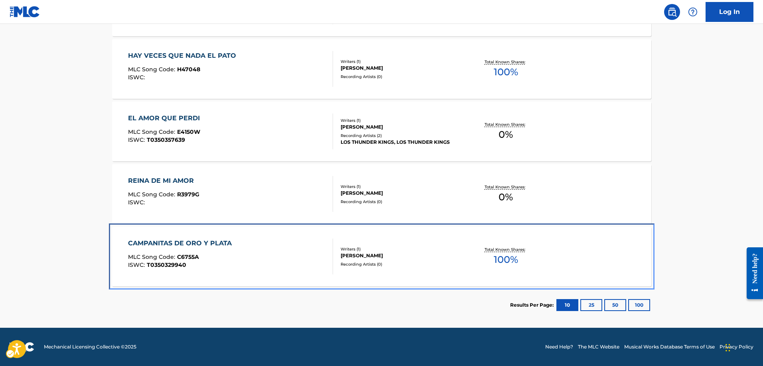
click at [195, 254] on span "C6755A" at bounding box center [188, 257] width 22 height 7
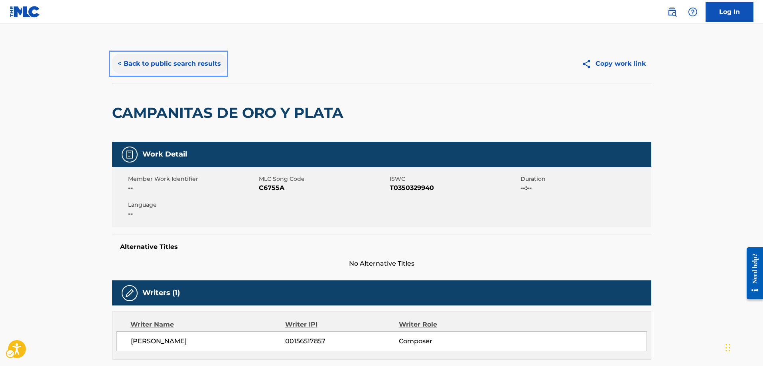
click at [120, 64] on button "< Back to public search results" at bounding box center [169, 64] width 114 height 20
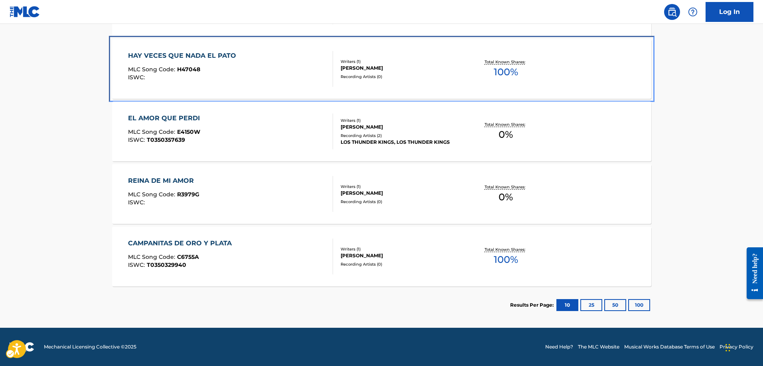
click at [193, 68] on span "H47048" at bounding box center [188, 69] width 23 height 7
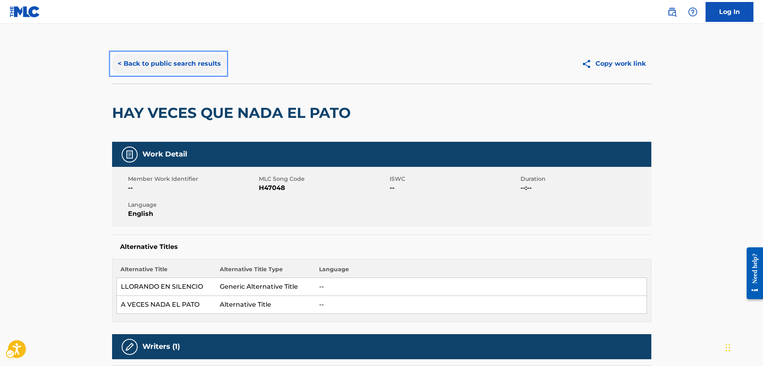
click at [120, 63] on button "< Back to public search results" at bounding box center [169, 64] width 114 height 20
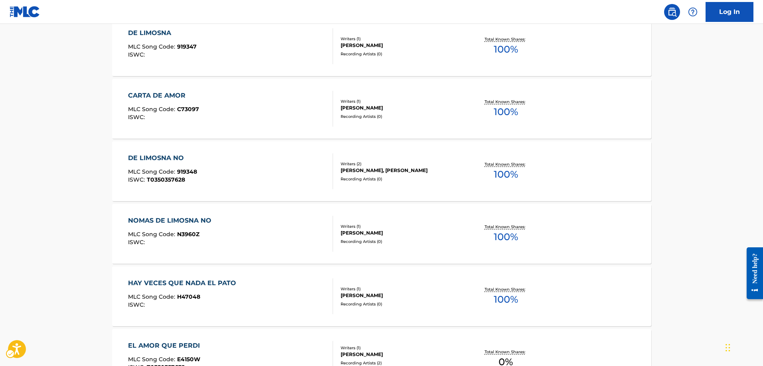
scroll to position [403, 0]
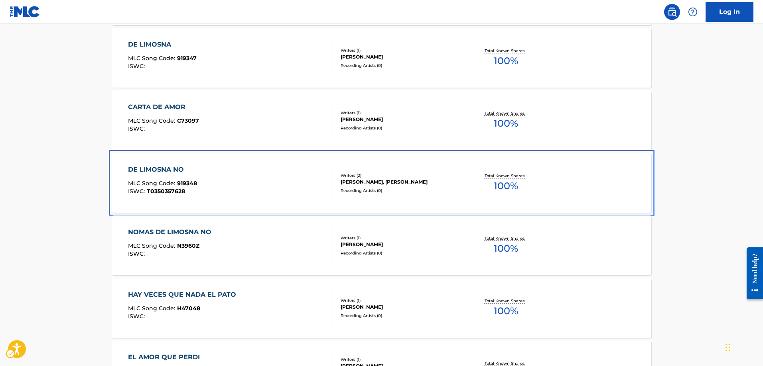
click at [193, 181] on span "919348" at bounding box center [187, 183] width 20 height 7
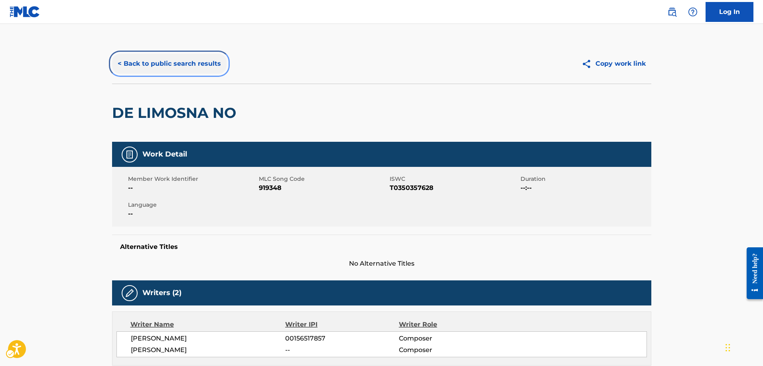
click at [118, 64] on button "< Back to public search results" at bounding box center [169, 64] width 114 height 20
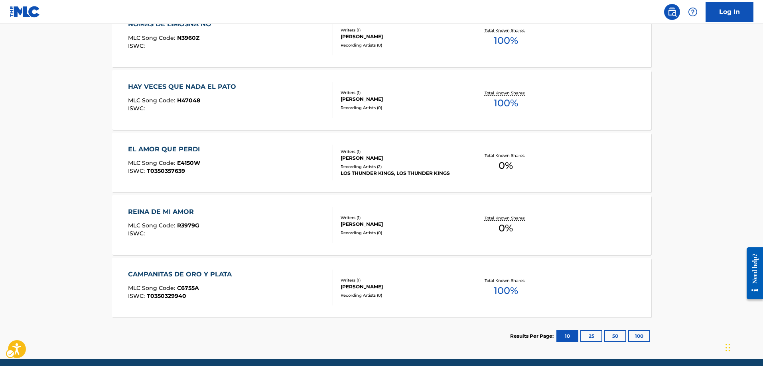
scroll to position [602, 0]
